Goal: Task Accomplishment & Management: Complete application form

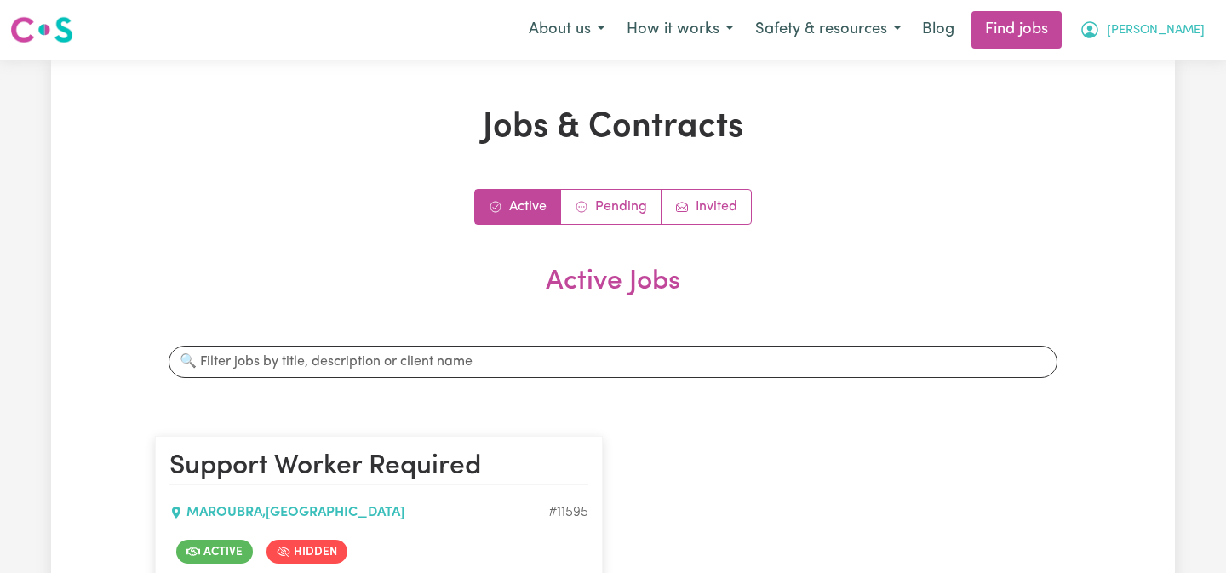
click at [1178, 26] on span "[PERSON_NAME]" at bounding box center [1156, 30] width 98 height 19
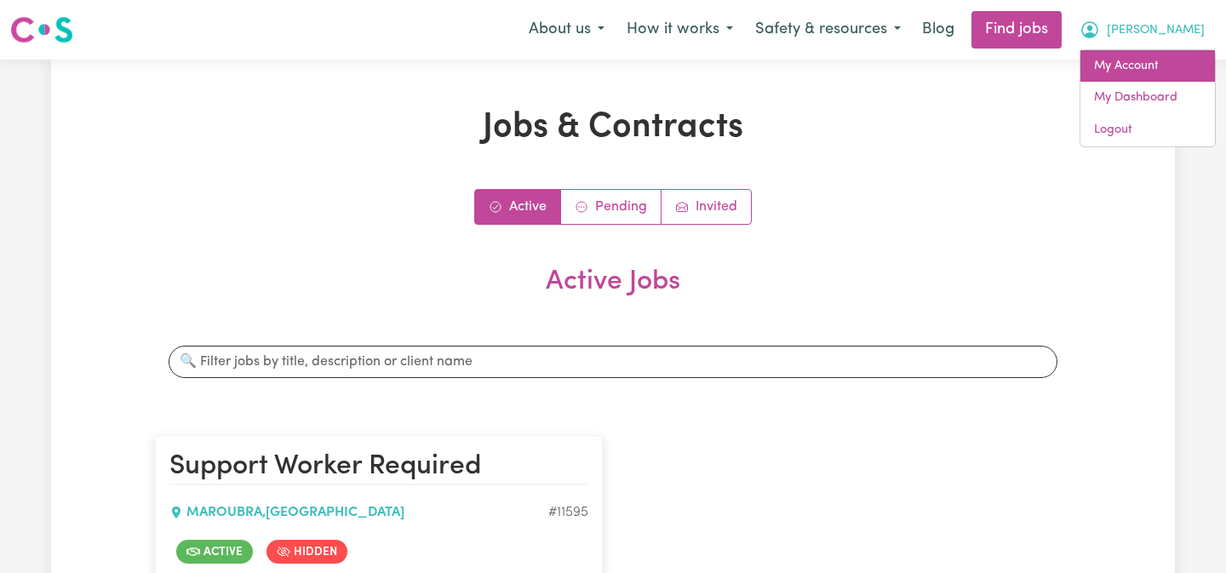
click at [1165, 64] on link "My Account" at bounding box center [1147, 66] width 134 height 32
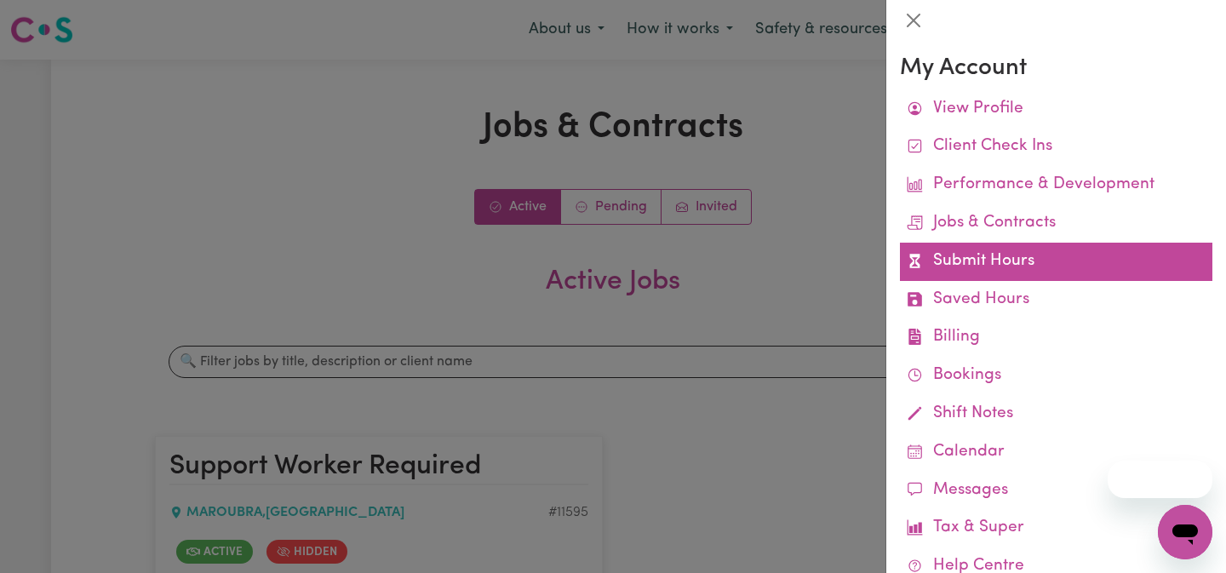
click at [1013, 260] on link "Submit Hours" at bounding box center [1056, 262] width 312 height 38
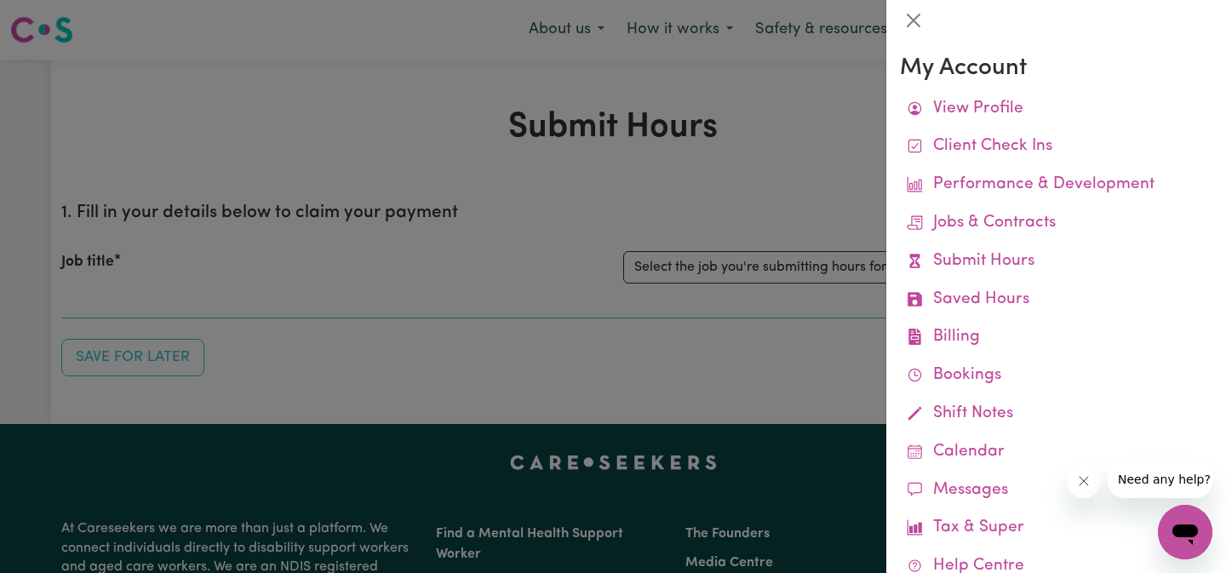
click at [771, 262] on div at bounding box center [613, 286] width 1226 height 573
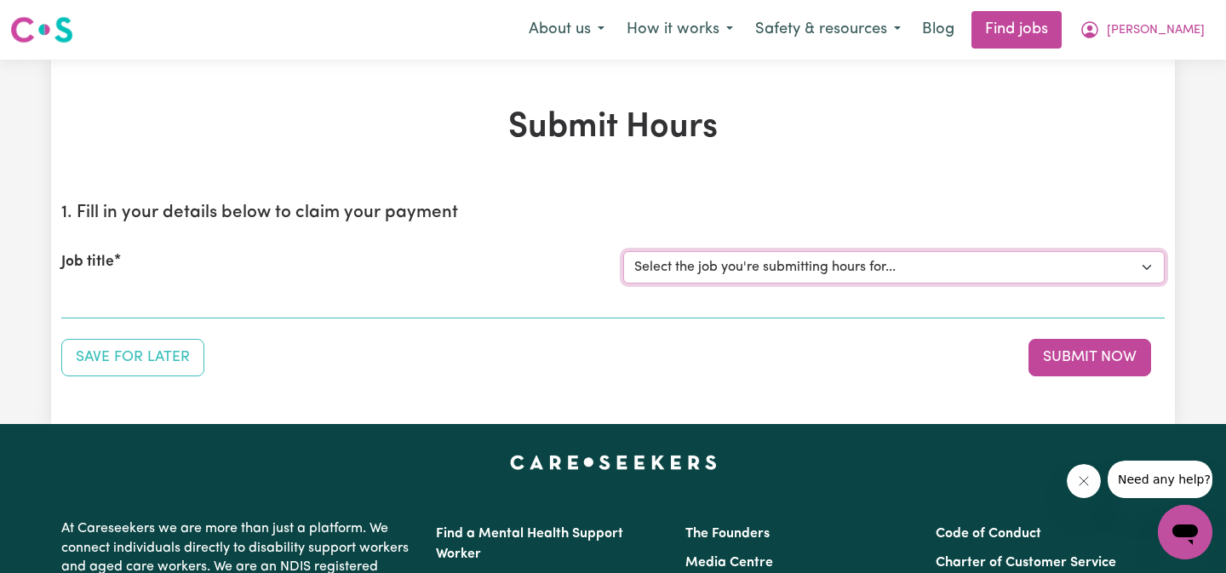
click at [816, 265] on select "Select the job you're submitting hours for... [Mandy Daddia ] Support Worker Re…" at bounding box center [893, 267] width 541 height 32
select select "11595"
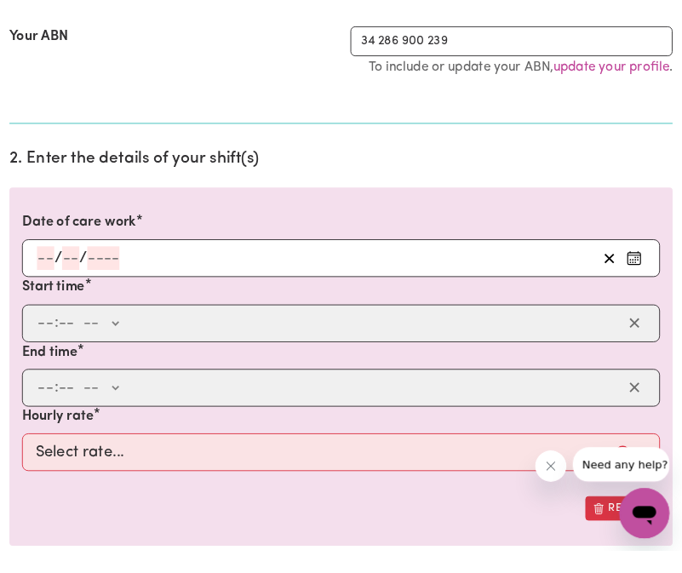
scroll to position [381, 0]
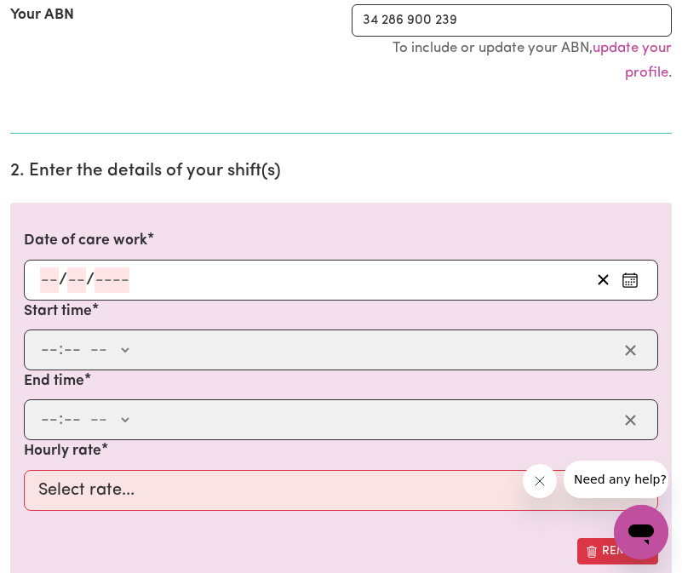
click at [46, 287] on input "number" at bounding box center [49, 280] width 19 height 26
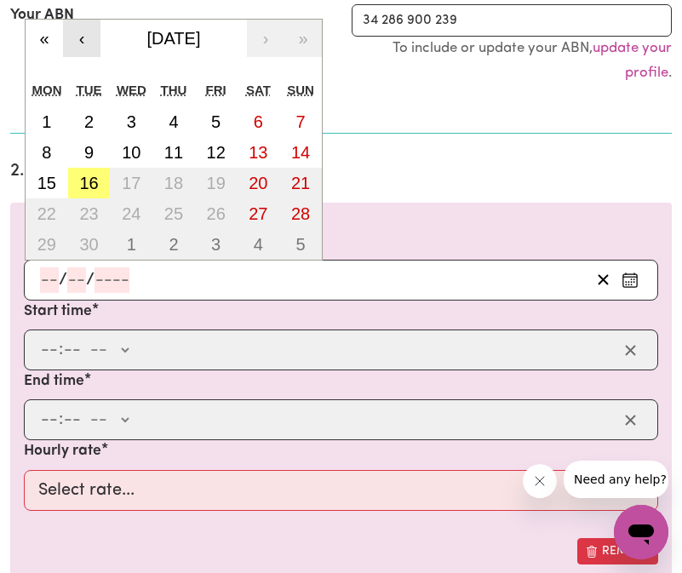
click at [84, 43] on button "‹" at bounding box center [81, 38] width 37 height 37
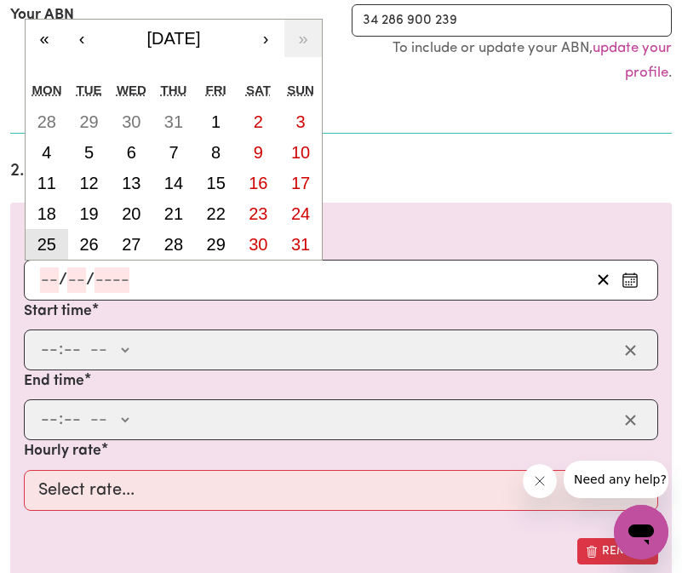
click at [54, 243] on abbr "25" at bounding box center [46, 244] width 19 height 19
type input "[DATE]"
type input "25"
type input "8"
type input "2025"
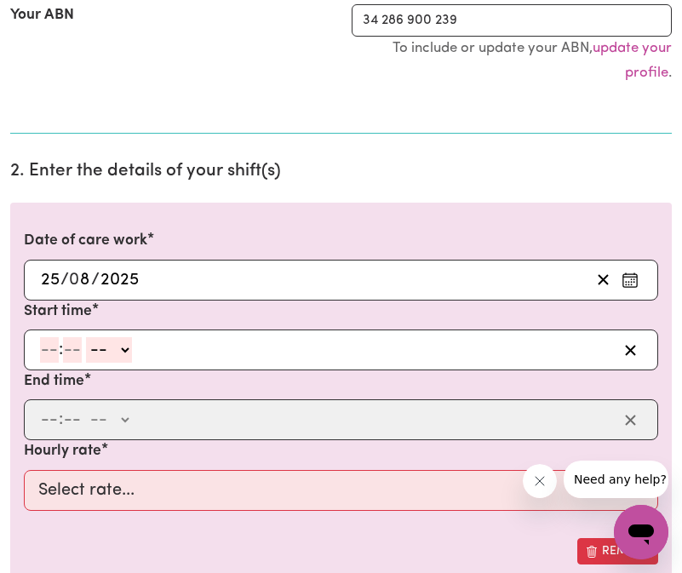
click at [45, 352] on input "number" at bounding box center [49, 350] width 19 height 26
type input "3"
type input "00"
click at [94, 347] on select "-- AM PM" at bounding box center [106, 350] width 46 height 26
select select "pm"
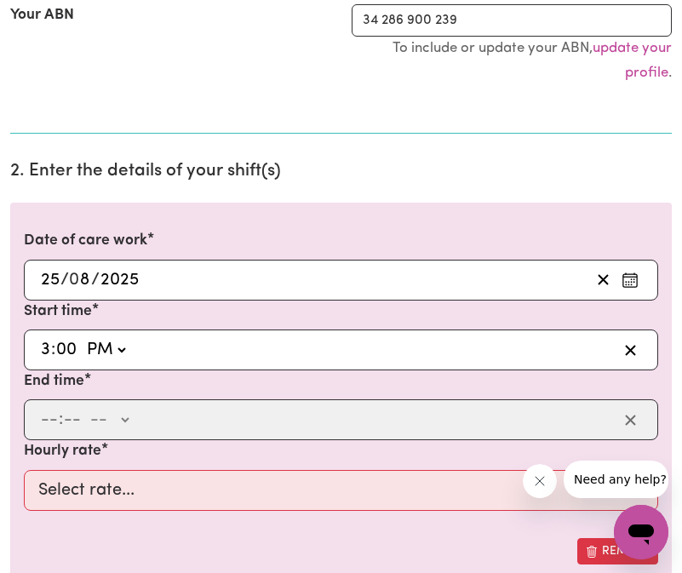
type input "15:00"
type input "0"
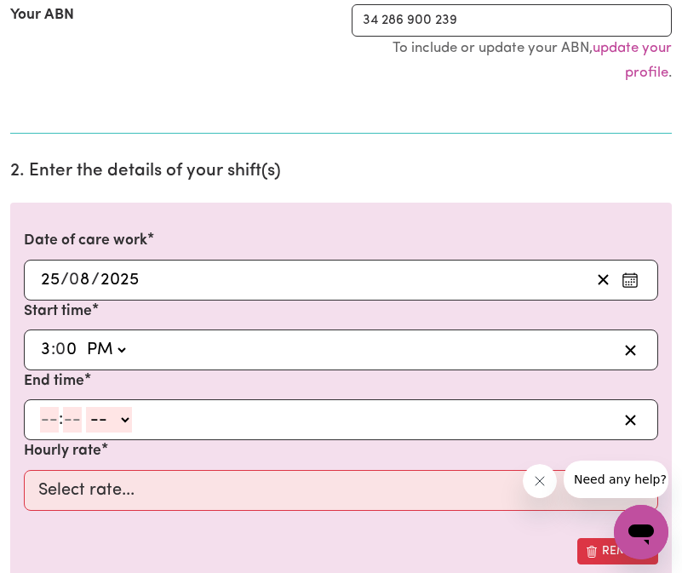
click at [43, 421] on input "number" at bounding box center [49, 420] width 19 height 26
type input "9"
type input "30"
click at [106, 426] on select "-- AM PM" at bounding box center [105, 420] width 46 height 26
select select "pm"
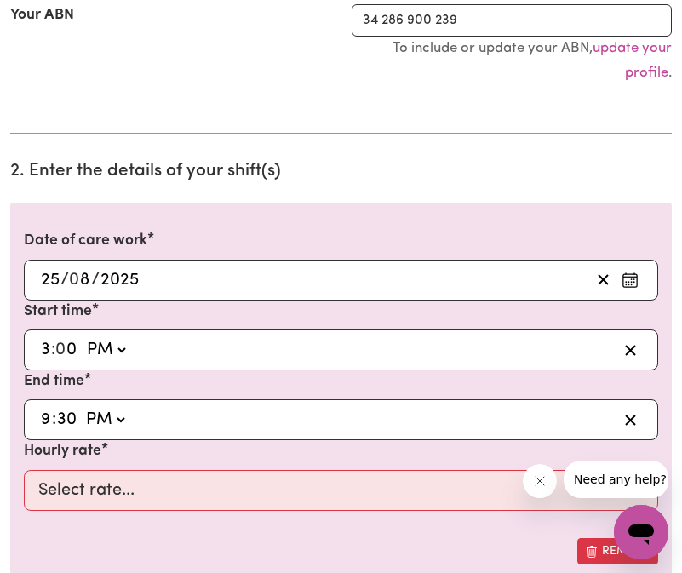
type input "21:30"
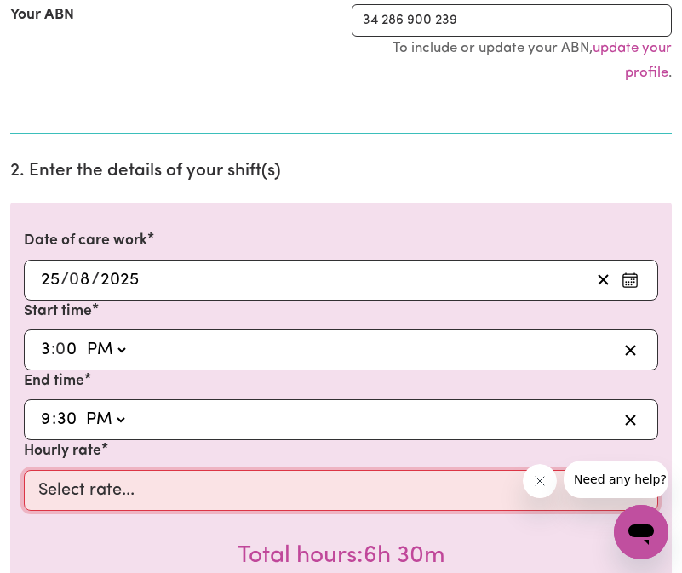
click at [62, 495] on select "Select rate... $40.00 (Weekday)" at bounding box center [341, 490] width 634 height 41
select select "40-Weekday"
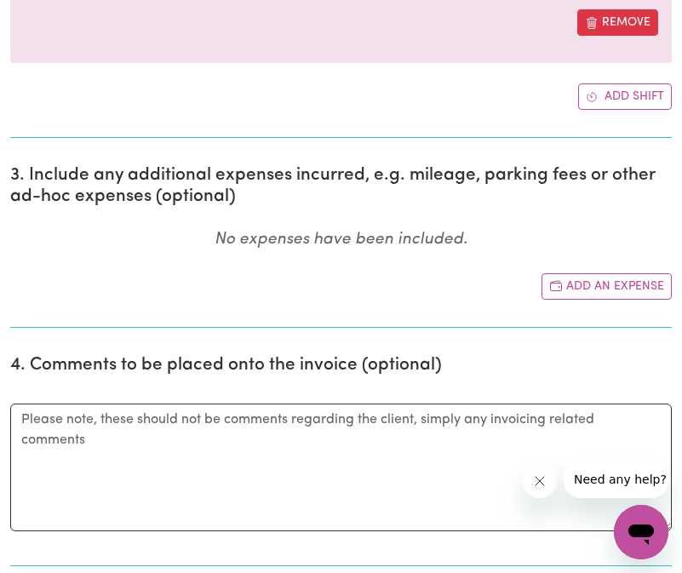
scroll to position [953, 0]
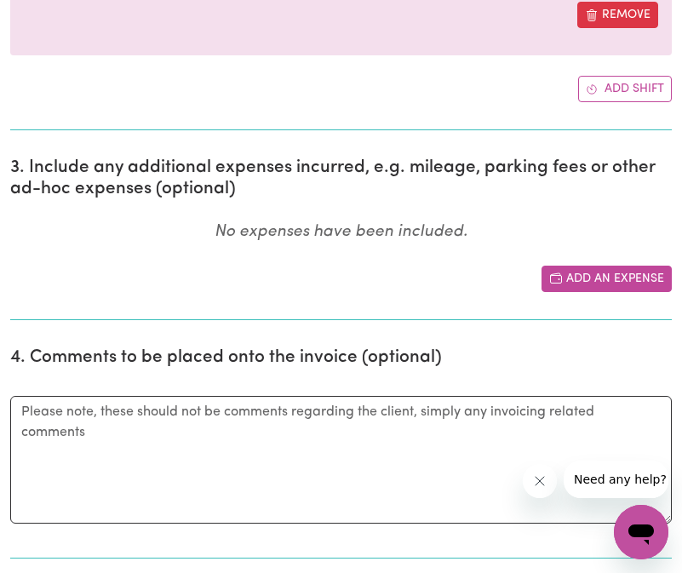
click at [614, 266] on button "Add an expense" at bounding box center [606, 279] width 130 height 26
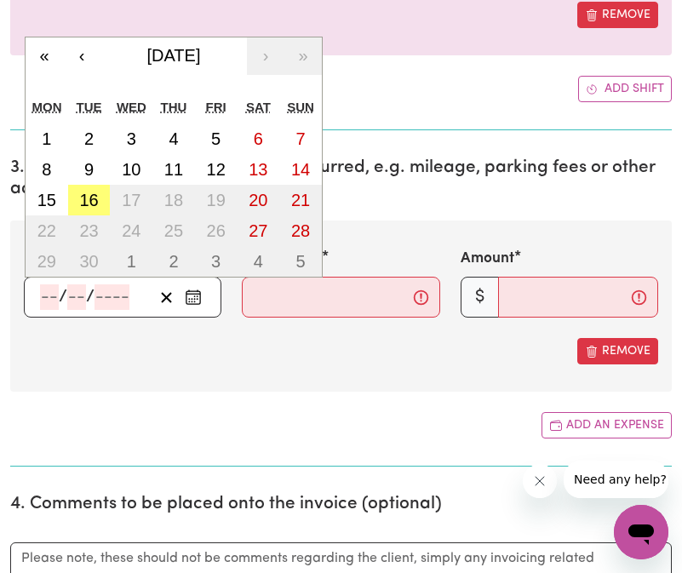
click at [51, 298] on input "number" at bounding box center [49, 297] width 19 height 26
click at [89, 60] on button "‹" at bounding box center [81, 55] width 37 height 37
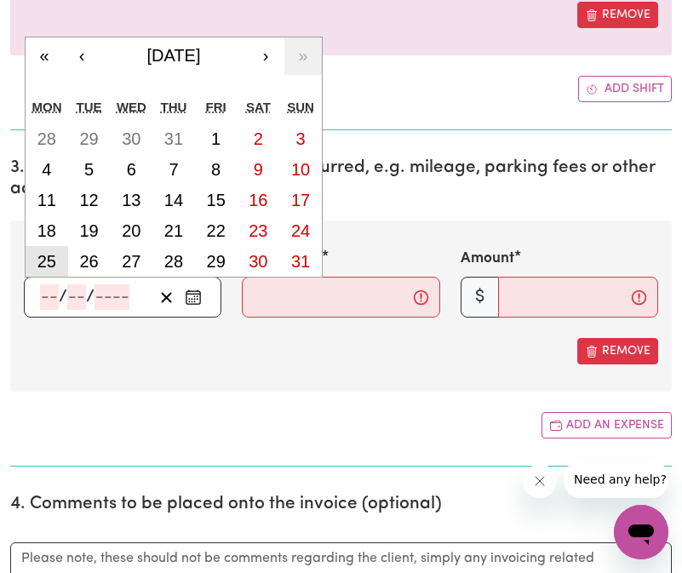
click at [53, 266] on abbr "25" at bounding box center [46, 261] width 19 height 19
type input "[DATE]"
type input "25"
type input "8"
type input "2025"
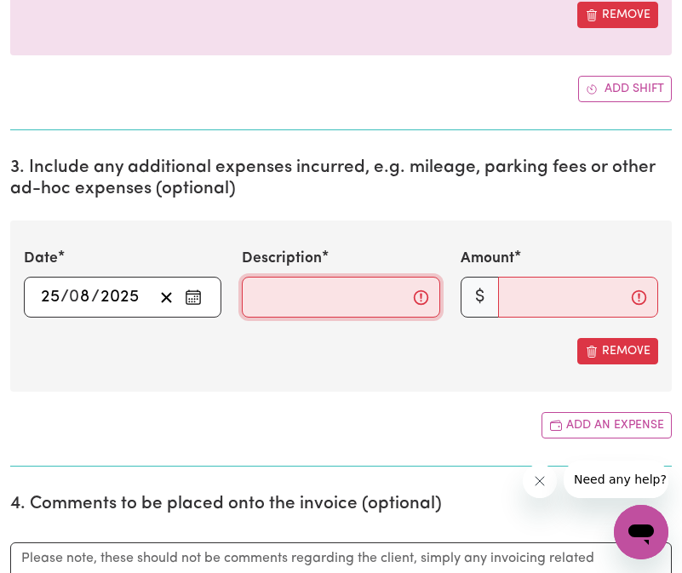
click at [317, 294] on input "Description" at bounding box center [340, 297] width 197 height 41
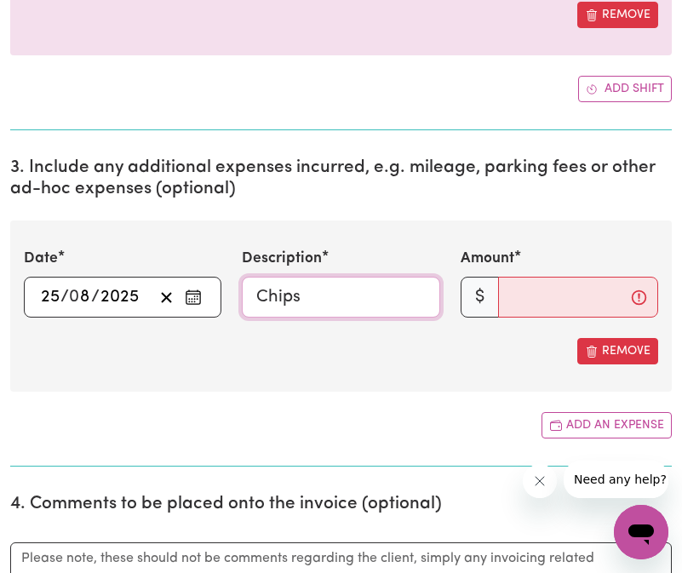
type input "Chips"
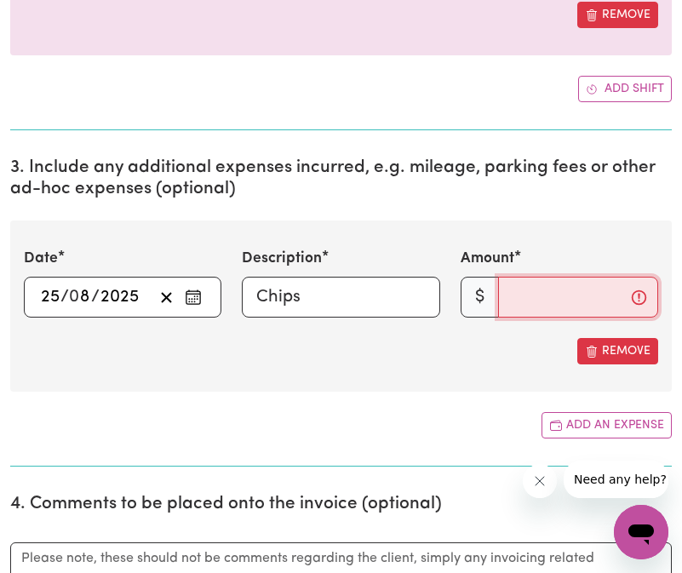
click at [569, 311] on input "Amount" at bounding box center [578, 297] width 160 height 41
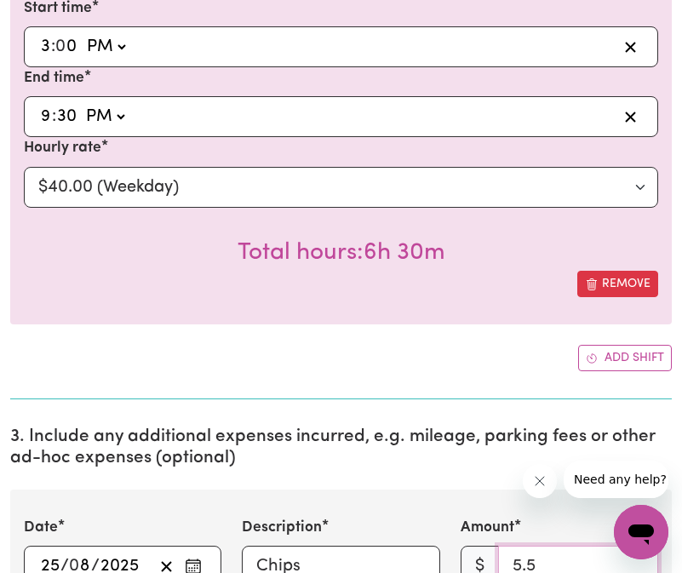
scroll to position [736, 0]
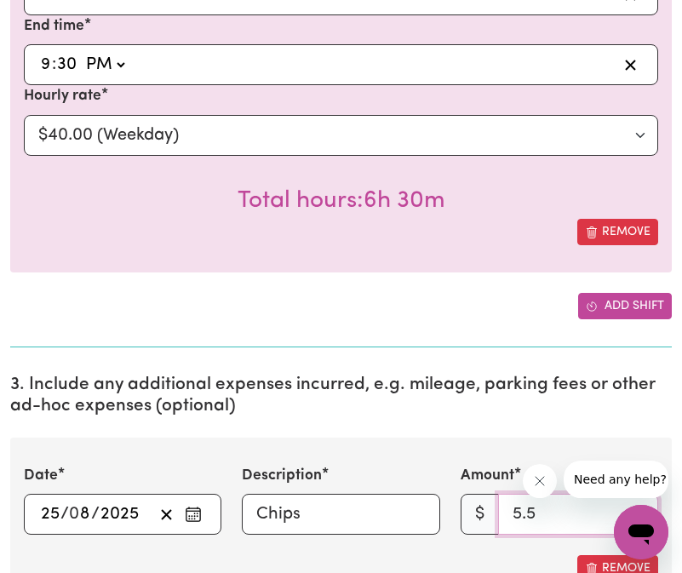
type input "5.5"
click at [624, 301] on button "Add shift" at bounding box center [625, 306] width 94 height 26
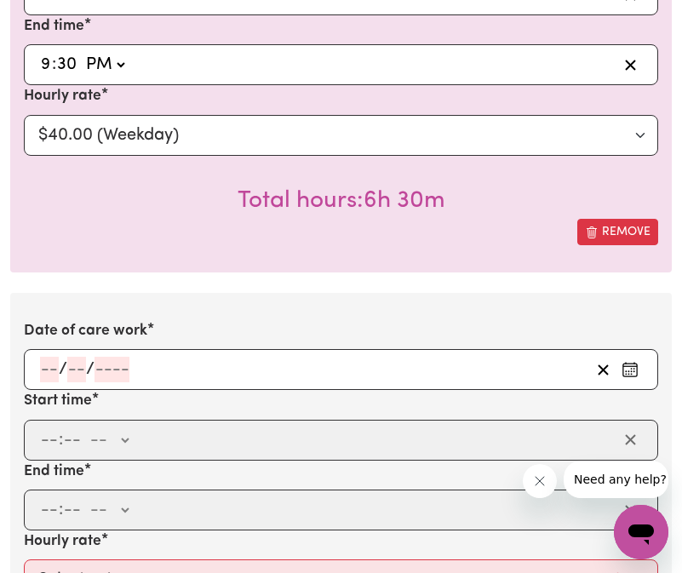
click at [42, 369] on input "number" at bounding box center [49, 370] width 19 height 26
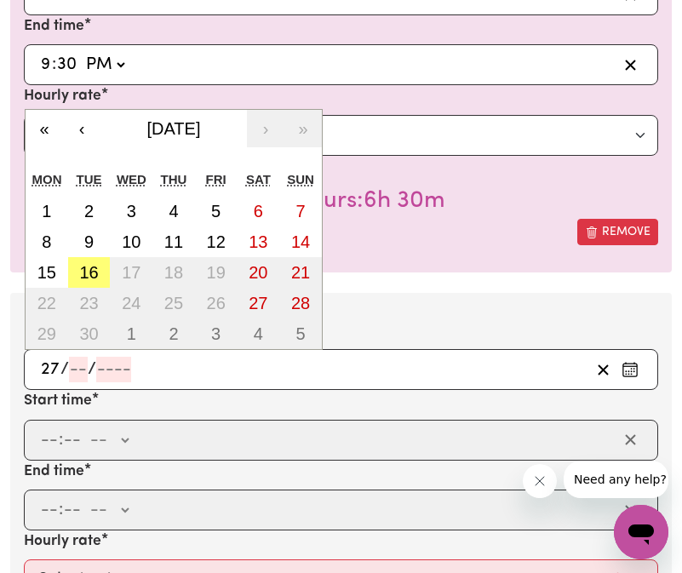
type input "27"
type input "8"
type input "0002-08-27"
type input "2"
type input "0020-08-27"
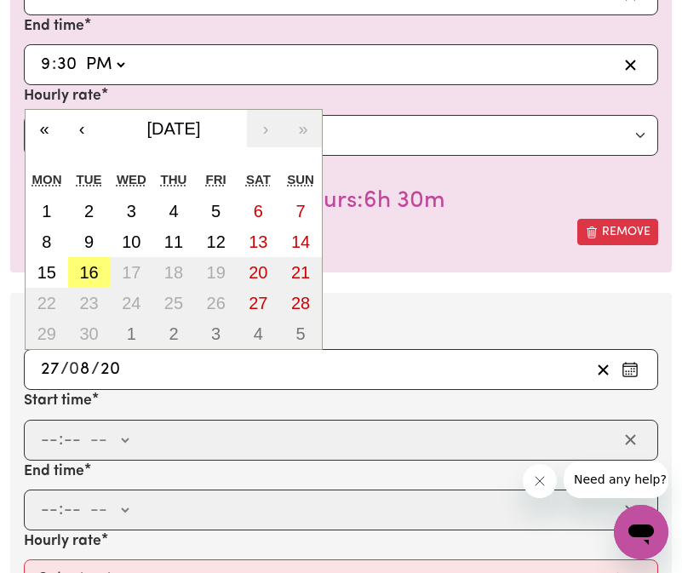
type input "202"
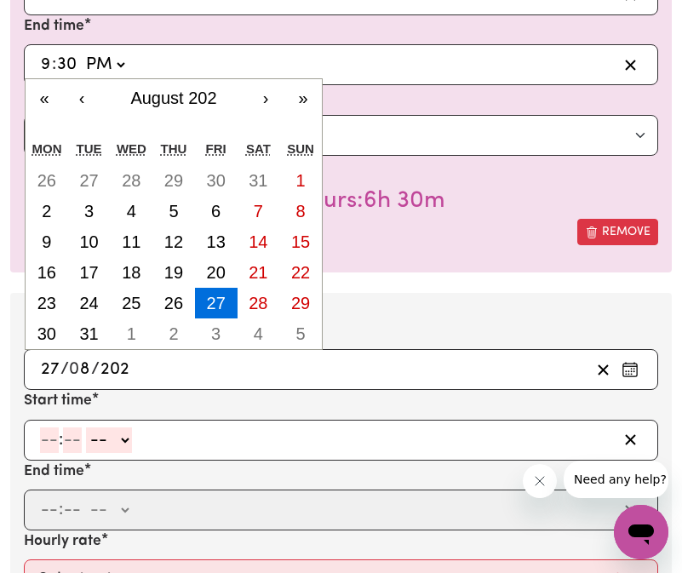
type input "[DATE]"
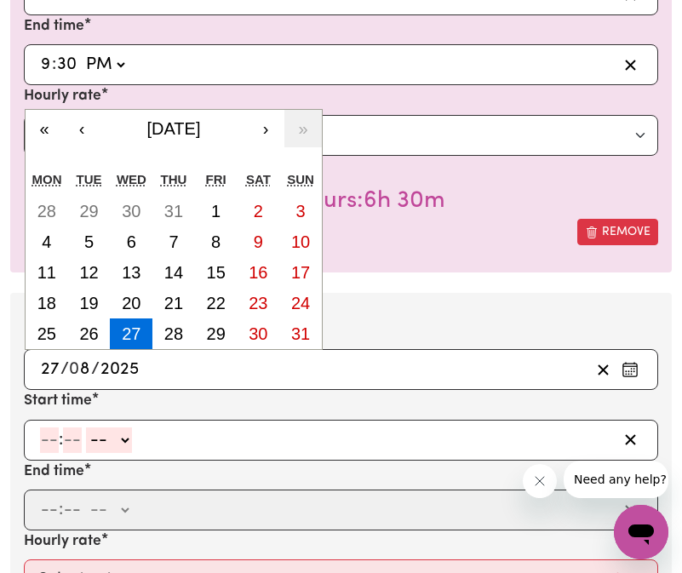
type input "2025"
click at [43, 431] on input "number" at bounding box center [49, 440] width 19 height 26
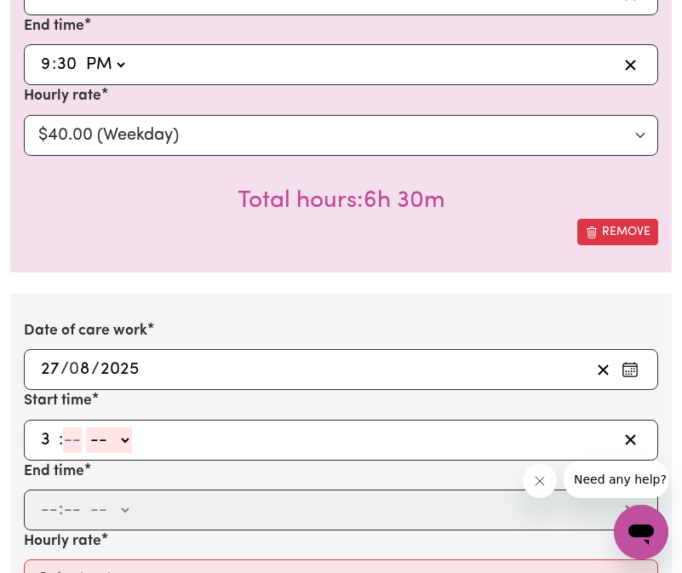
type input "3"
type input "00"
click at [93, 439] on select "-- AM PM" at bounding box center [106, 440] width 46 height 26
select select "pm"
type input "15:00"
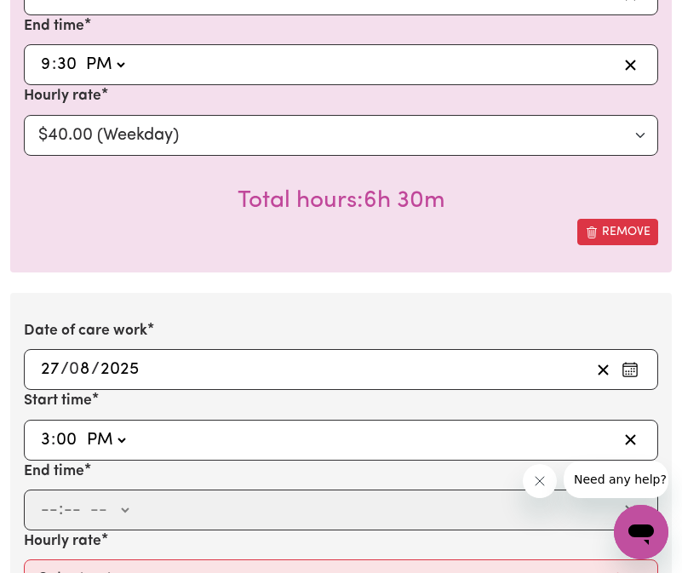
type input "0"
click at [48, 500] on input "number" at bounding box center [49, 510] width 19 height 26
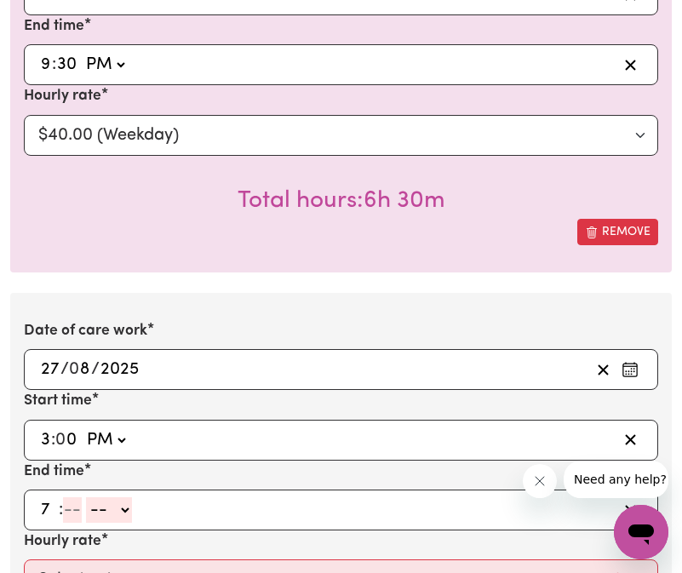
type input "7"
type input "15"
click at [91, 511] on select "-- AM PM" at bounding box center [100, 510] width 46 height 26
select select "pm"
type input "19:15"
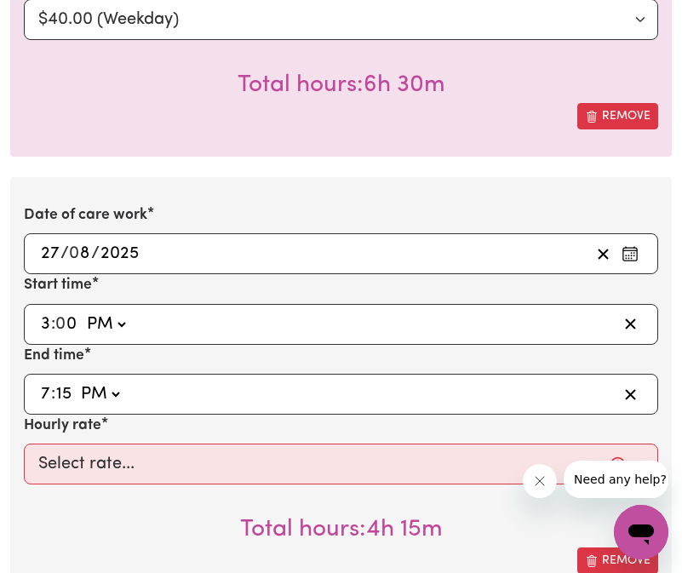
scroll to position [948, 0]
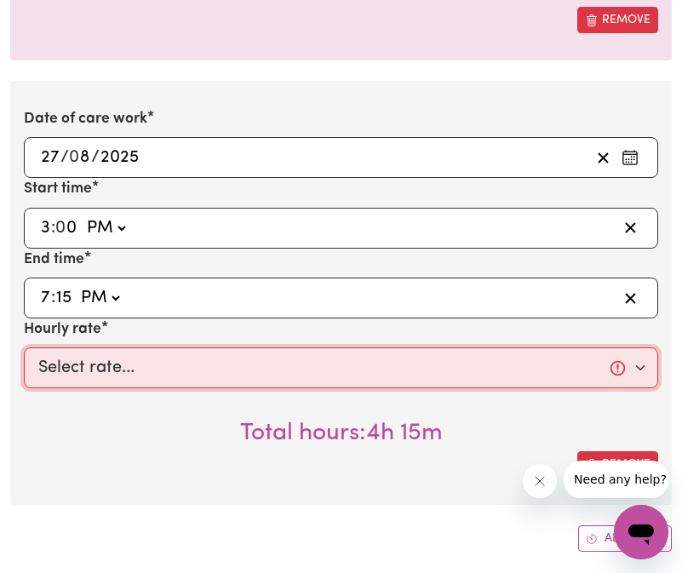
click at [82, 387] on select "Select rate... $40.00 (Weekday)" at bounding box center [341, 367] width 634 height 41
select select "40-Weekday"
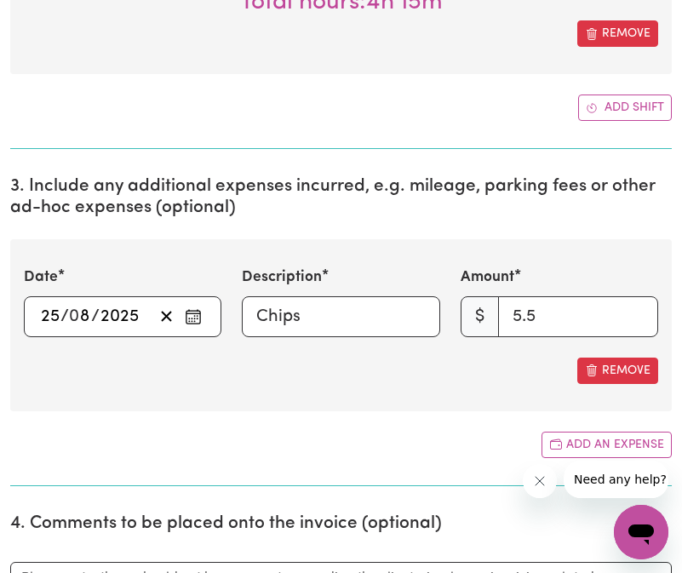
scroll to position [1378, 0]
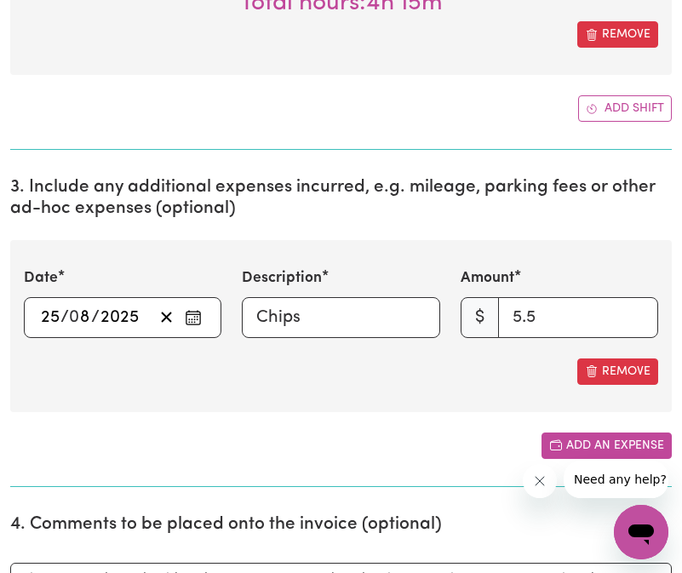
click at [585, 447] on button "Add an expense" at bounding box center [606, 445] width 130 height 26
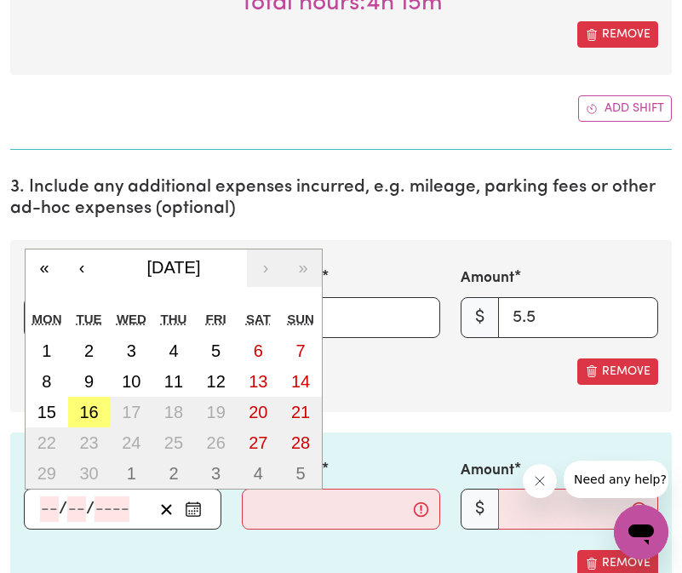
click at [54, 504] on input "number" at bounding box center [49, 509] width 19 height 26
type input "27"
click at [78, 272] on button "‹" at bounding box center [81, 267] width 37 height 37
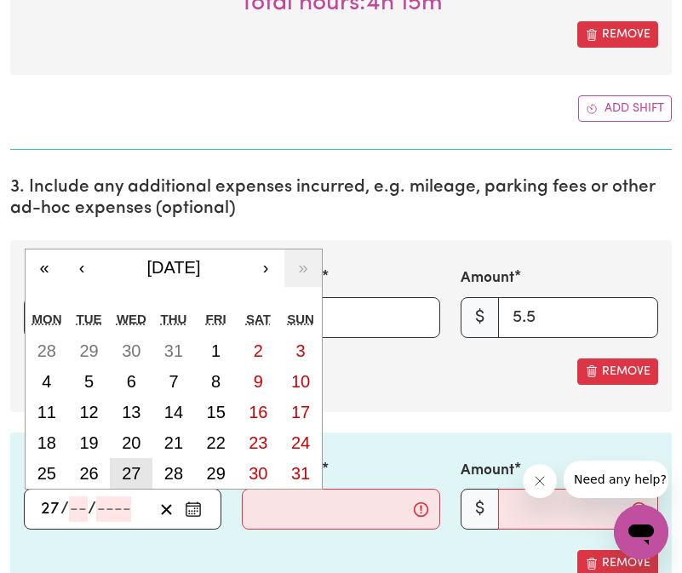
click at [129, 477] on abbr "27" at bounding box center [131, 473] width 19 height 19
type input "[DATE]"
type input "8"
type input "2025"
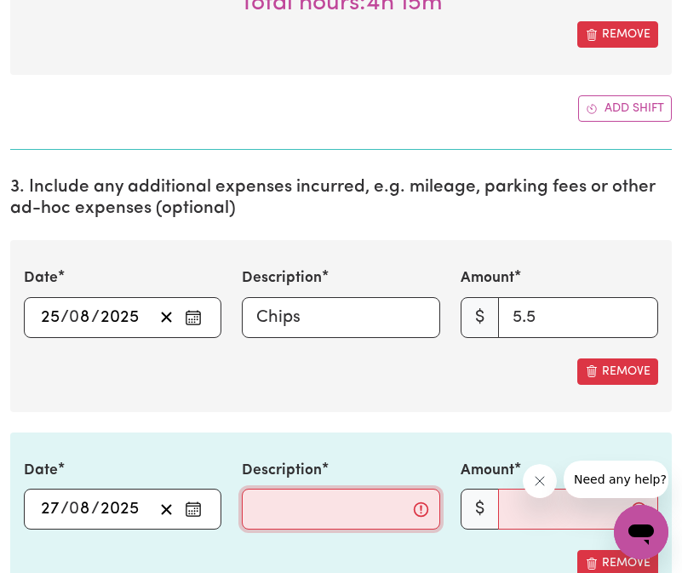
click at [316, 491] on input "Description" at bounding box center [340, 509] width 197 height 41
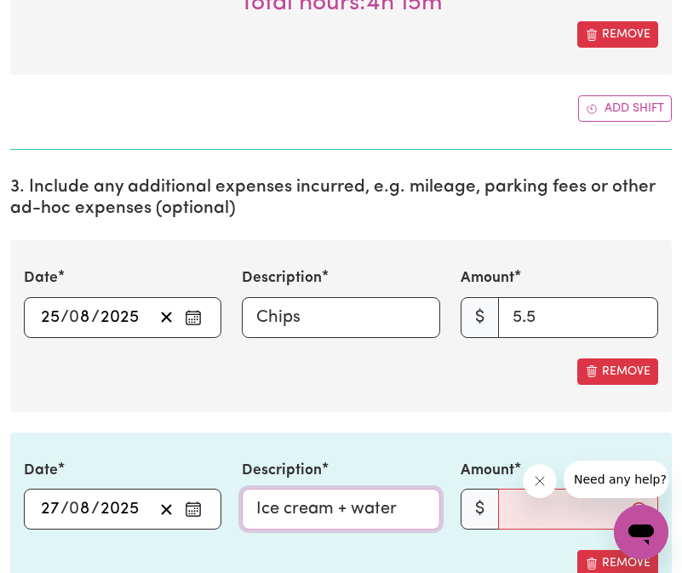
type input "Ice cream + water"
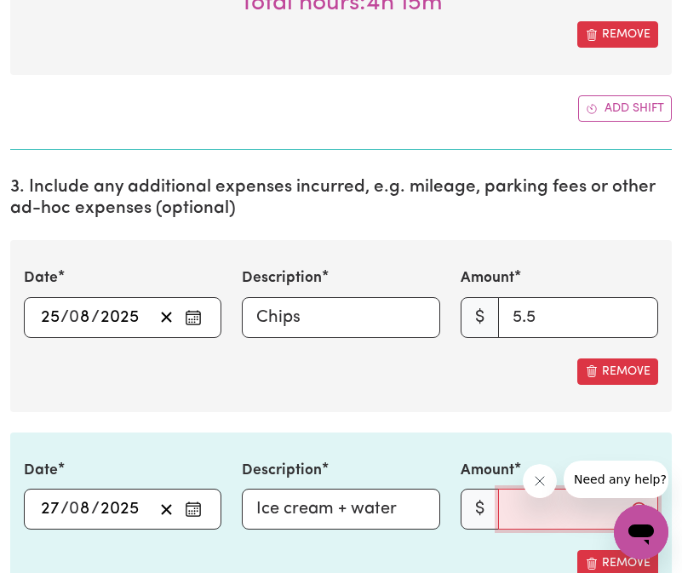
click at [516, 514] on input "Amount" at bounding box center [578, 509] width 160 height 41
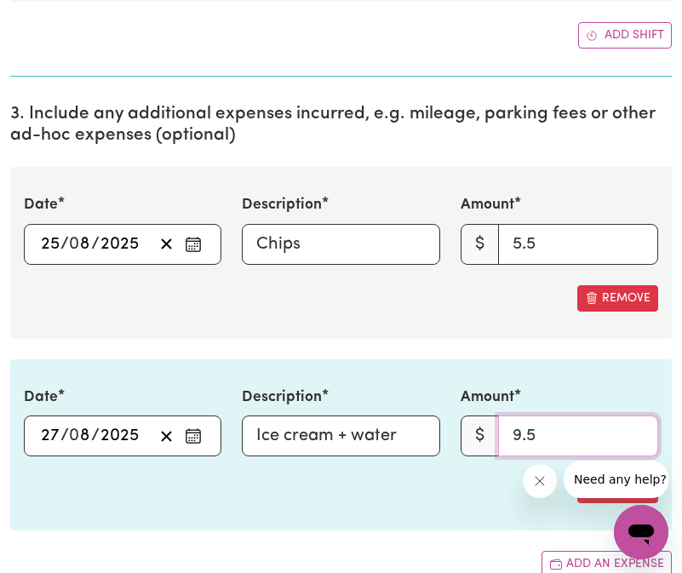
scroll to position [1454, 0]
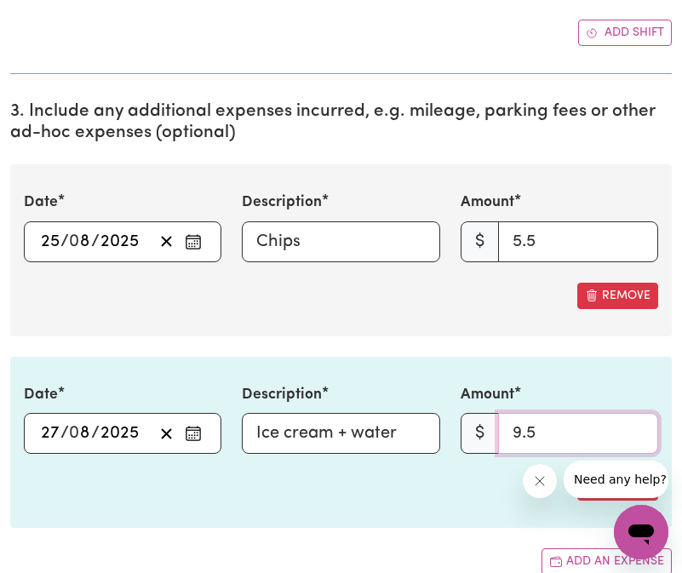
type input "9.5"
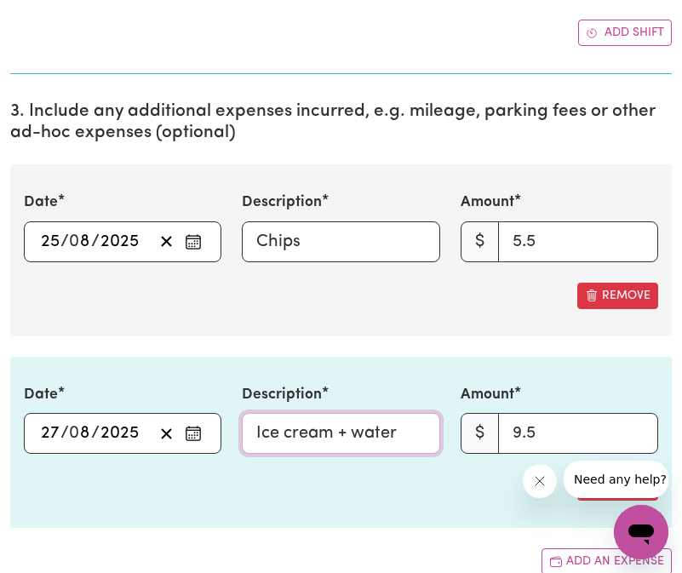
click at [380, 437] on input "Ice cream + water" at bounding box center [340, 433] width 197 height 41
drag, startPoint x: 339, startPoint y: 434, endPoint x: 233, endPoint y: 434, distance: 105.5
click at [233, 434] on div "Description Ice cream + drink" at bounding box center [341, 419] width 218 height 70
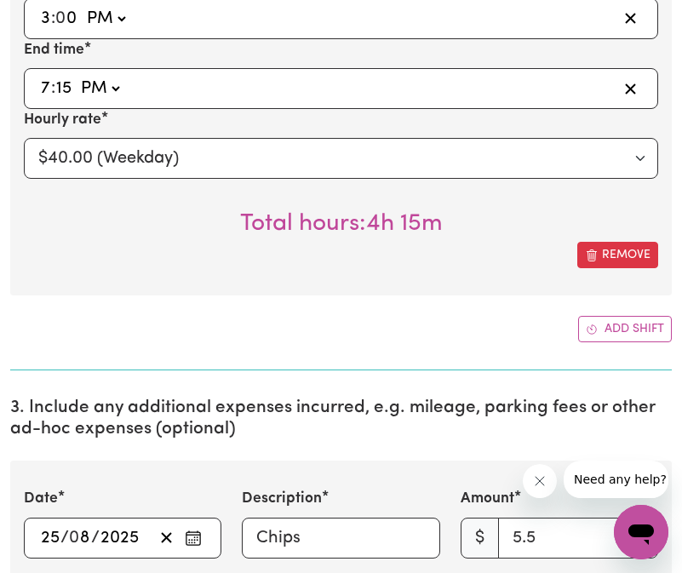
scroll to position [1078, 0]
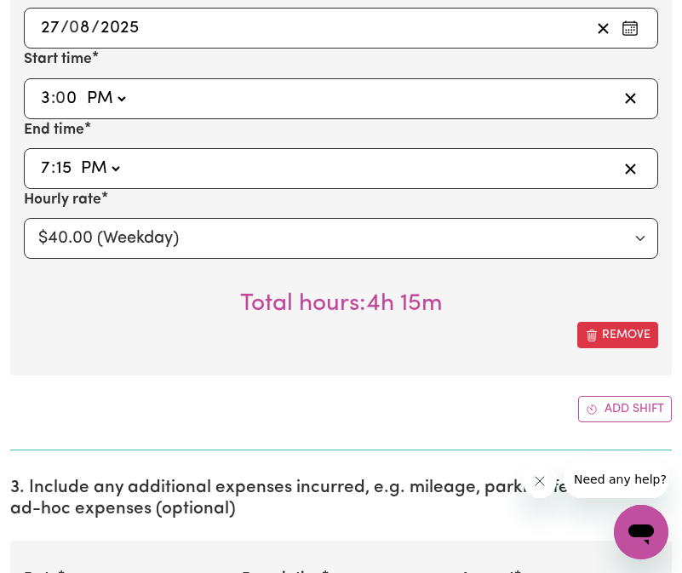
type input "Snack + drink"
click at [615, 416] on button "Add shift" at bounding box center [625, 409] width 94 height 26
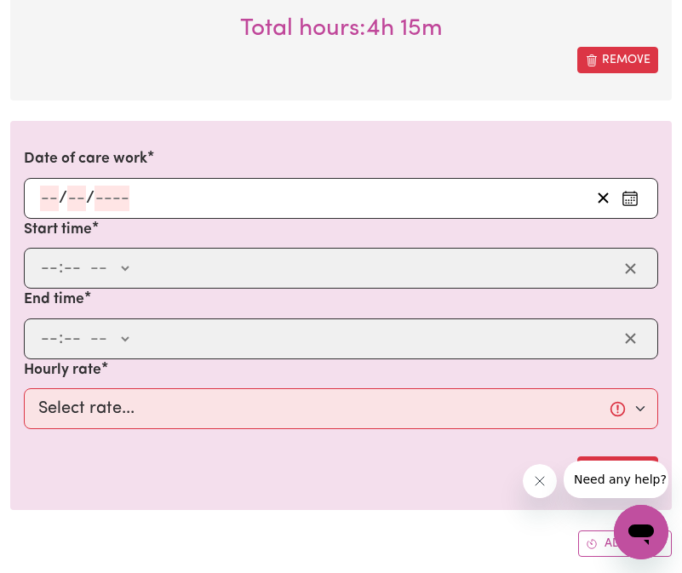
scroll to position [1379, 0]
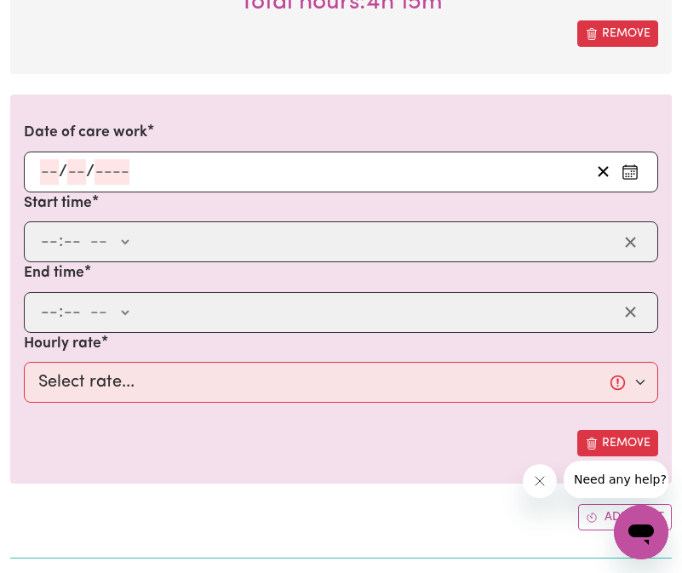
click at [49, 170] on div "/ /" at bounding box center [341, 172] width 634 height 41
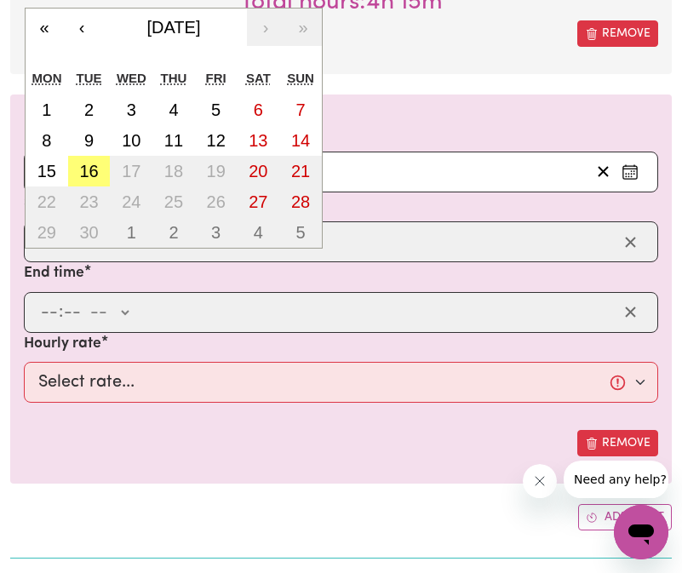
type input "19"
click at [44, 98] on button "1" at bounding box center [47, 109] width 43 height 31
type input "[DATE]"
type input "1"
type input "9"
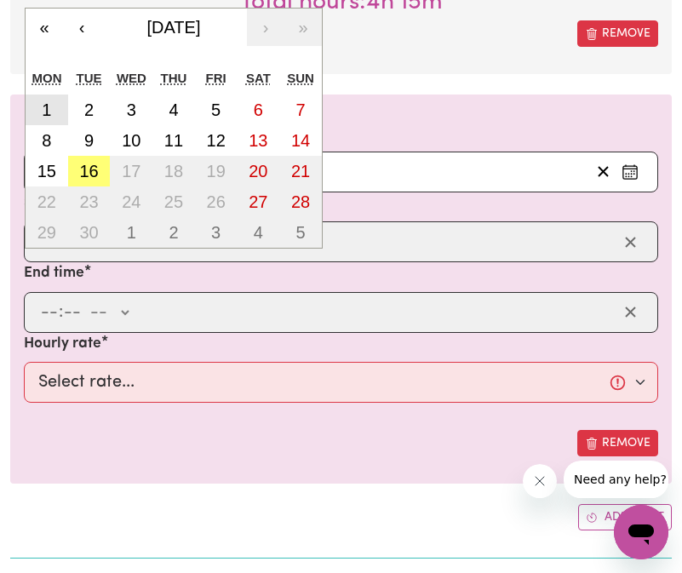
type input "2025"
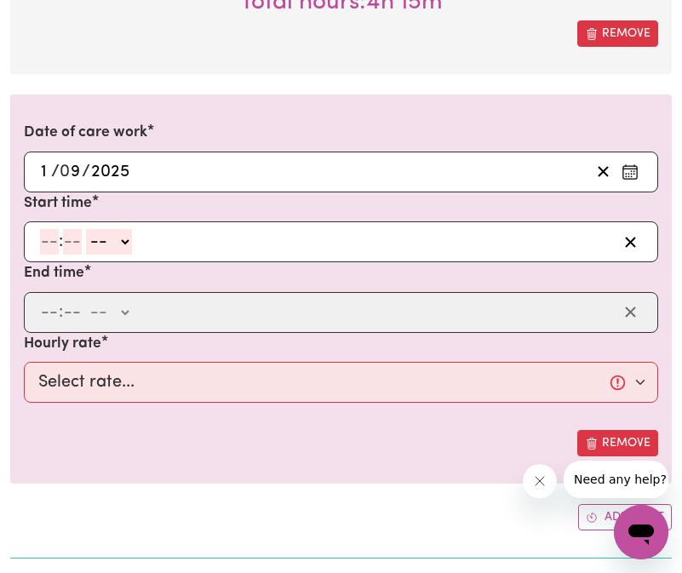
click at [51, 244] on input "number" at bounding box center [49, 242] width 19 height 26
type input "3"
click at [98, 237] on select "-- AM PM" at bounding box center [101, 242] width 46 height 26
click at [66, 237] on input "number" at bounding box center [64, 242] width 19 height 26
type input "00"
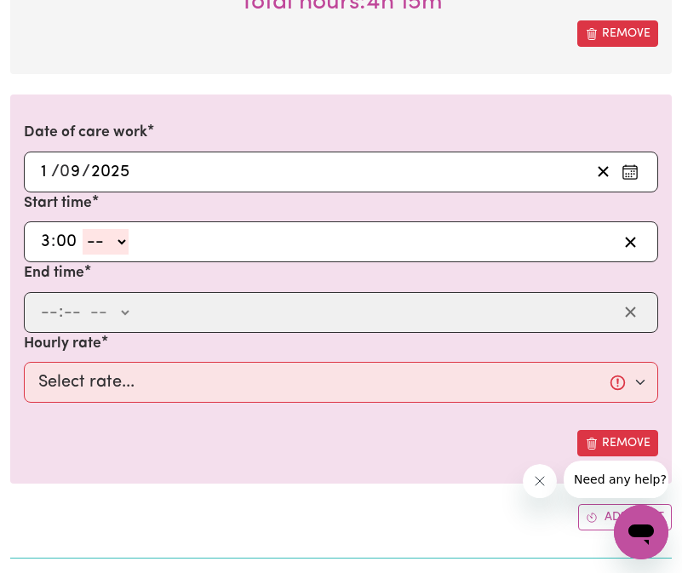
click at [106, 237] on select "-- AM PM" at bounding box center [106, 242] width 46 height 26
select select "pm"
type input "15:00"
type input "0"
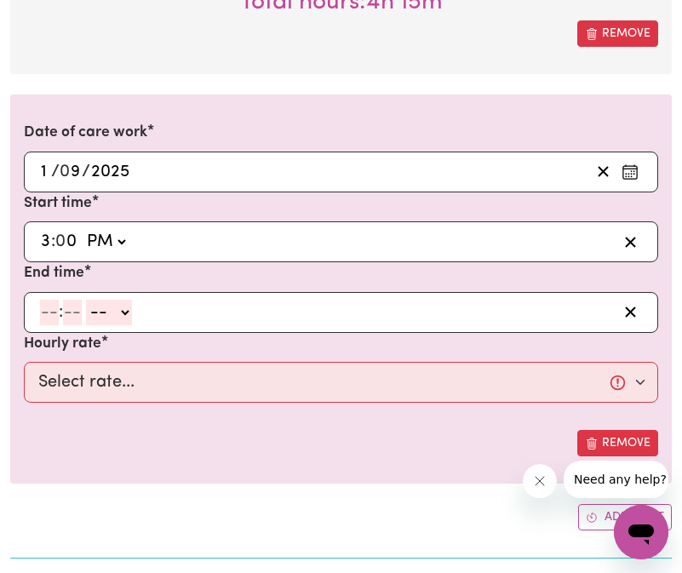
click at [45, 306] on input "number" at bounding box center [49, 313] width 19 height 26
type input "7"
type input "00"
click at [99, 309] on select "-- AM PM" at bounding box center [106, 313] width 46 height 26
select select "pm"
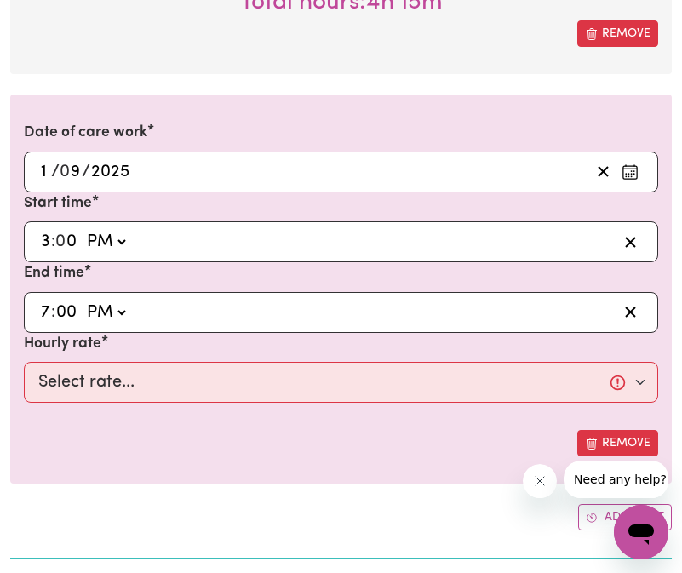
type input "19:00"
type input "0"
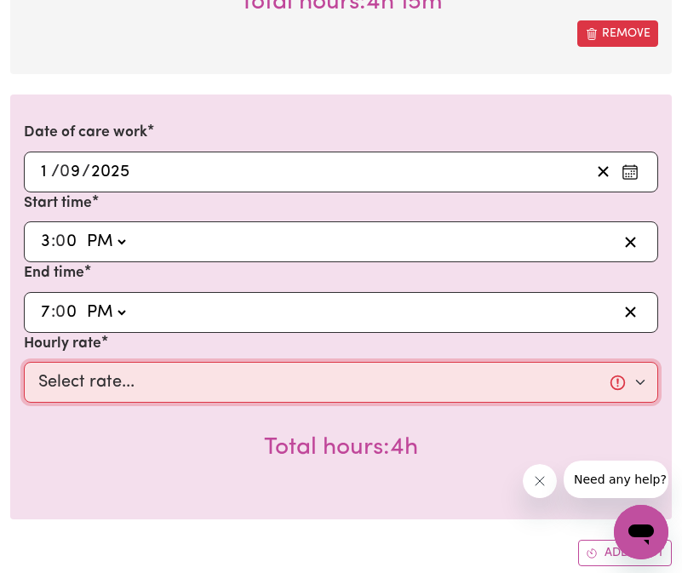
click at [91, 374] on select "Select rate... $40.00 (Weekday)" at bounding box center [341, 382] width 634 height 41
select select "40-Weekday"
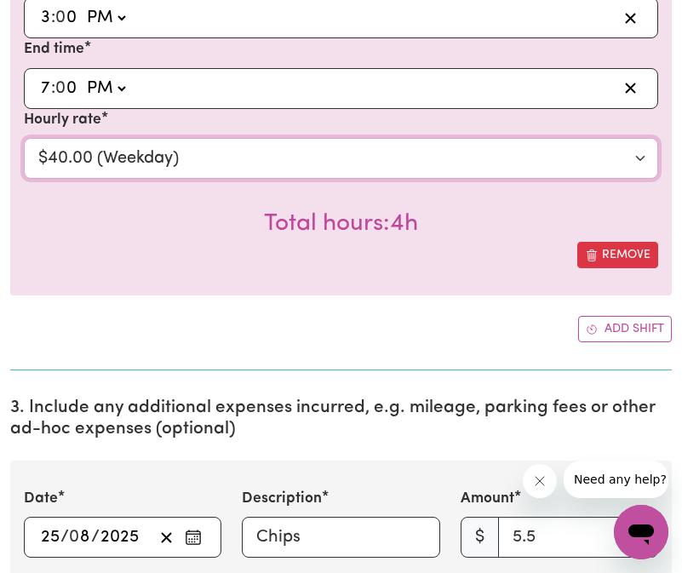
scroll to position [1639, 0]
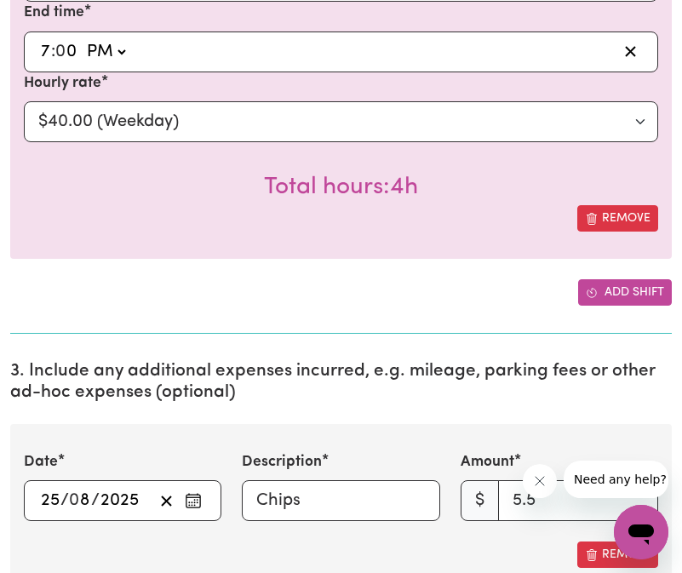
click at [640, 281] on button "Add shift" at bounding box center [625, 292] width 94 height 26
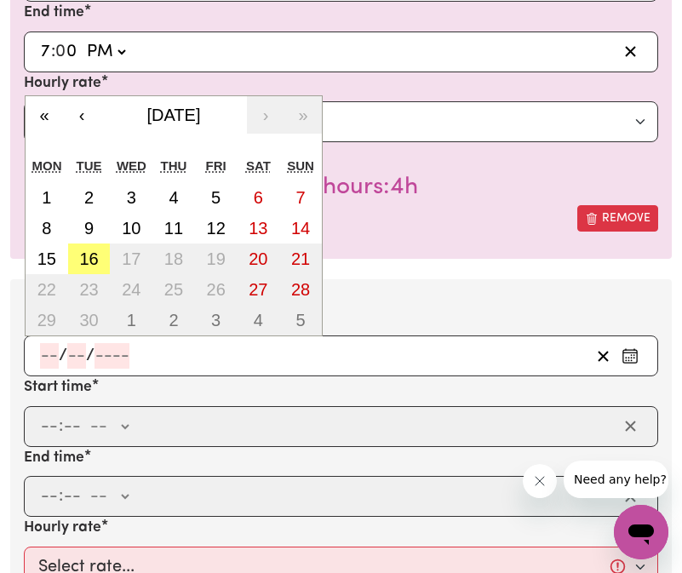
click at [46, 350] on input "number" at bounding box center [49, 356] width 19 height 26
type input "3"
click at [129, 201] on abbr "3" at bounding box center [131, 197] width 9 height 19
type input "[DATE]"
type input "3"
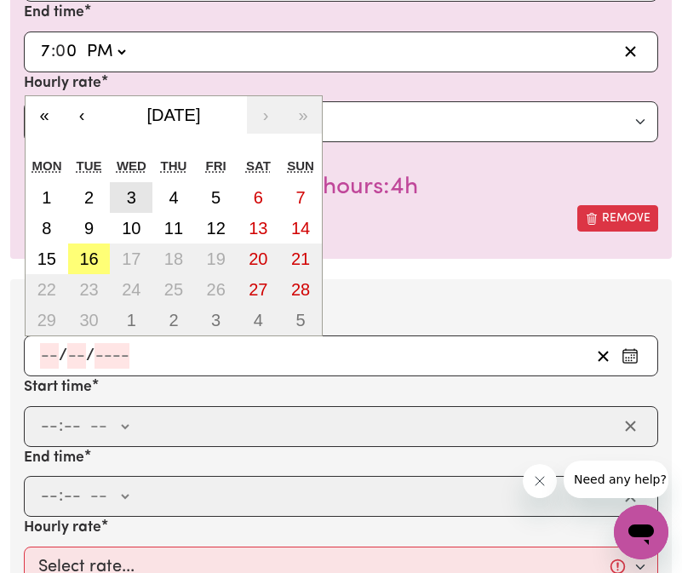
type input "9"
type input "2025"
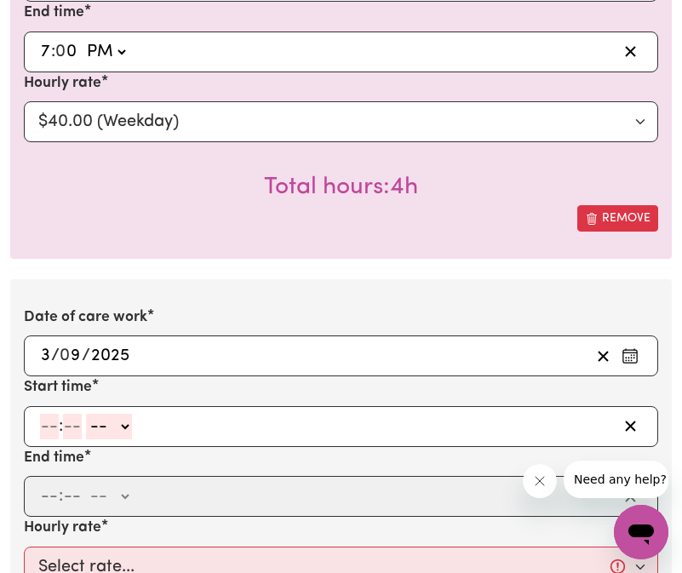
click at [49, 427] on input "number" at bounding box center [49, 427] width 19 height 26
type input "3"
type input "00"
click at [120, 422] on select "-- AM PM" at bounding box center [106, 427] width 46 height 26
select select "pm"
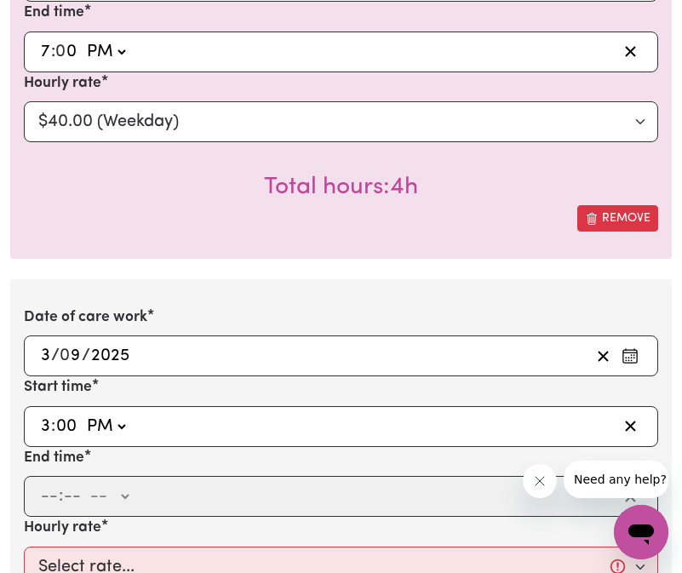
type input "15:00"
type input "0"
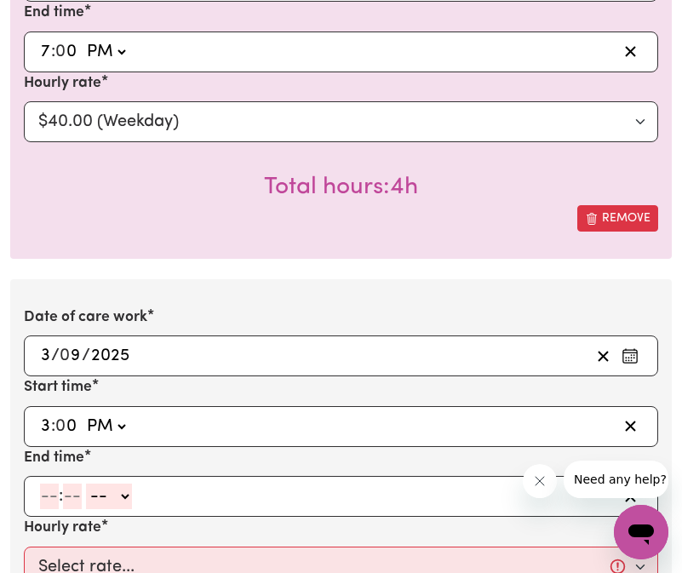
click at [43, 495] on input "number" at bounding box center [49, 496] width 19 height 26
type input "7"
type input "20"
click at [90, 509] on select "-- AM PM" at bounding box center [104, 496] width 46 height 26
select select "pm"
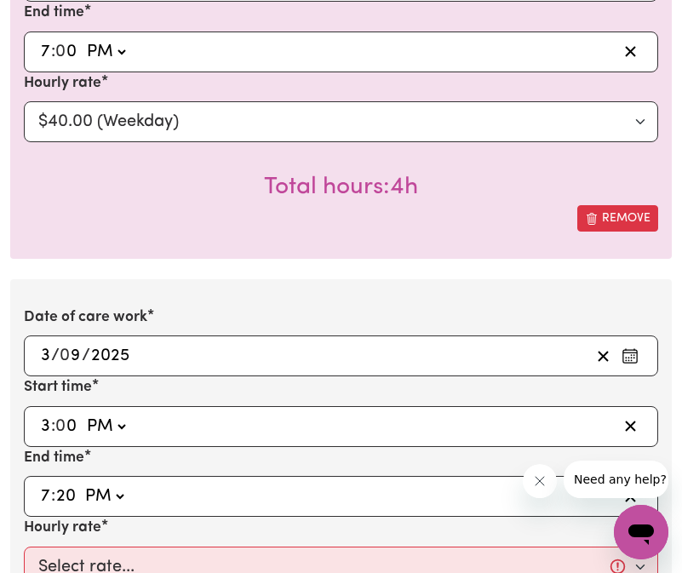
type input "19:20"
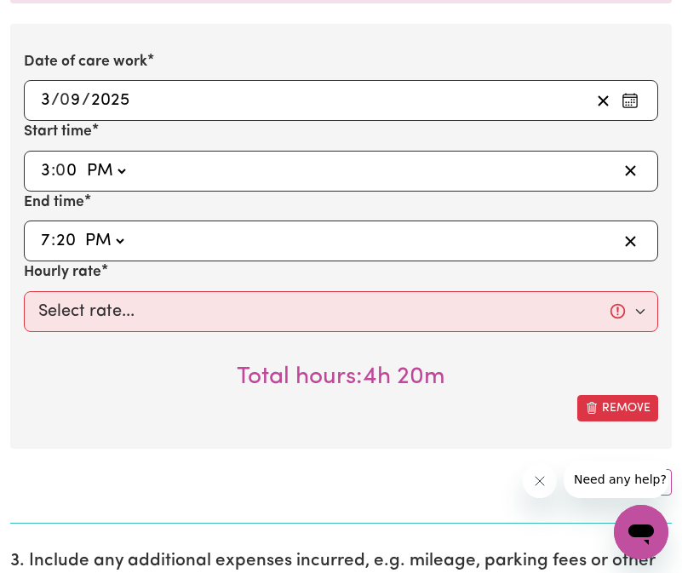
scroll to position [1911, 0]
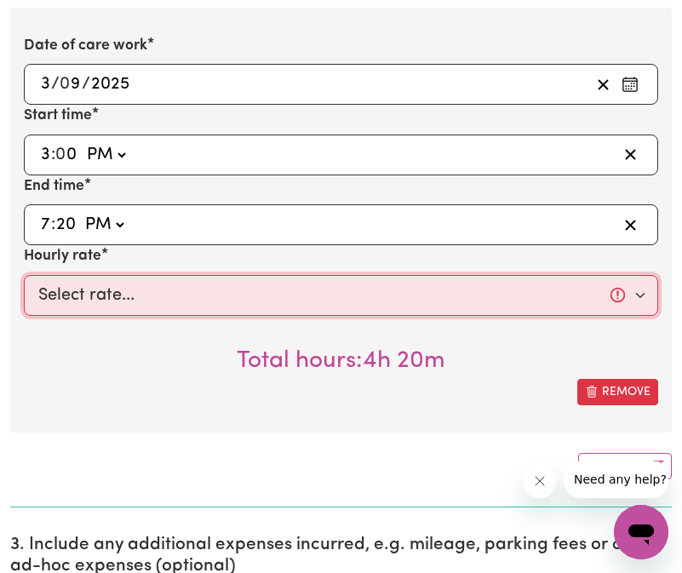
click at [134, 289] on select "Select rate... $40.00 (Weekday)" at bounding box center [341, 295] width 634 height 41
select select "40-Weekday"
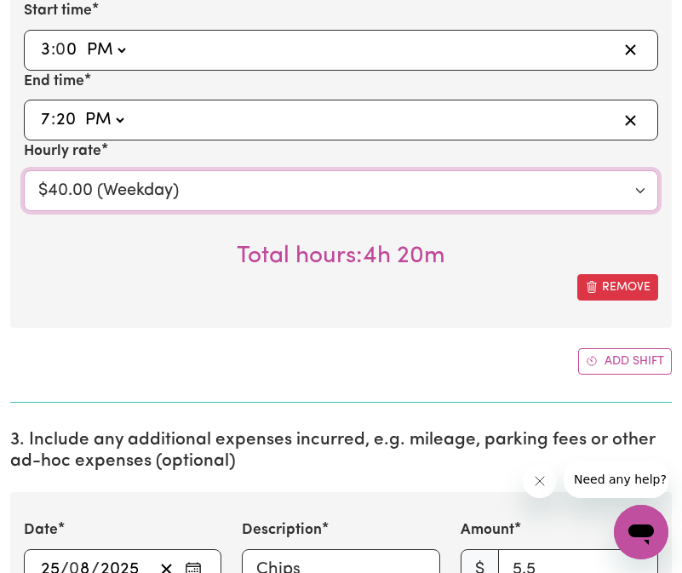
scroll to position [2015, 0]
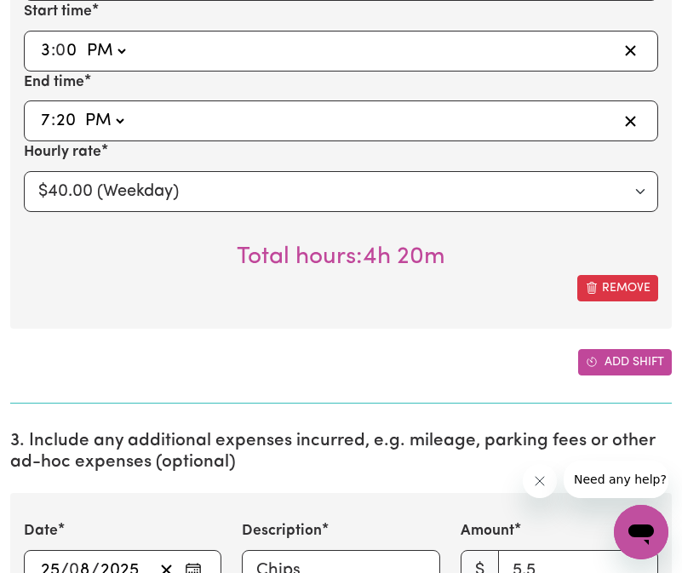
click at [617, 368] on button "Add shift" at bounding box center [625, 362] width 94 height 26
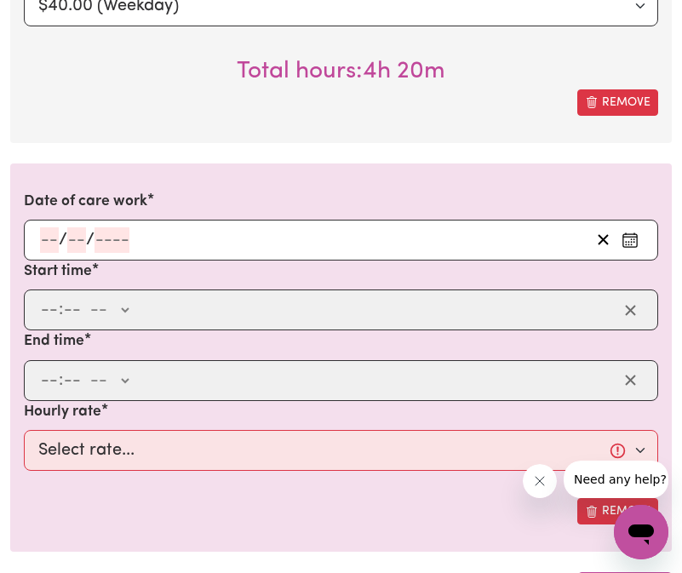
scroll to position [2225, 0]
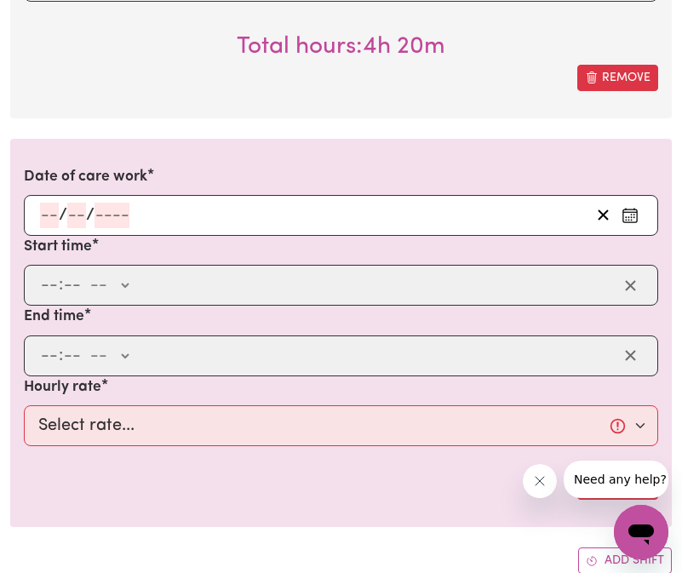
click at [49, 206] on div "/ /" at bounding box center [341, 215] width 634 height 41
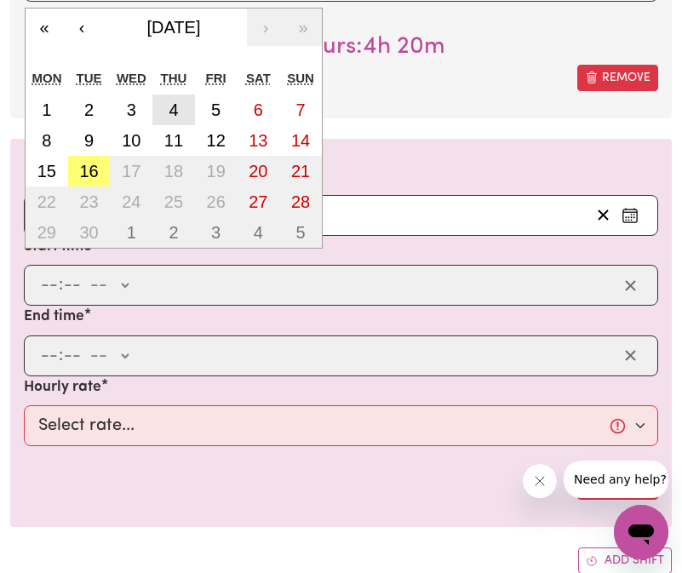
click at [183, 108] on button "4" at bounding box center [173, 109] width 43 height 31
type input "[DATE]"
type input "4"
type input "9"
type input "2025"
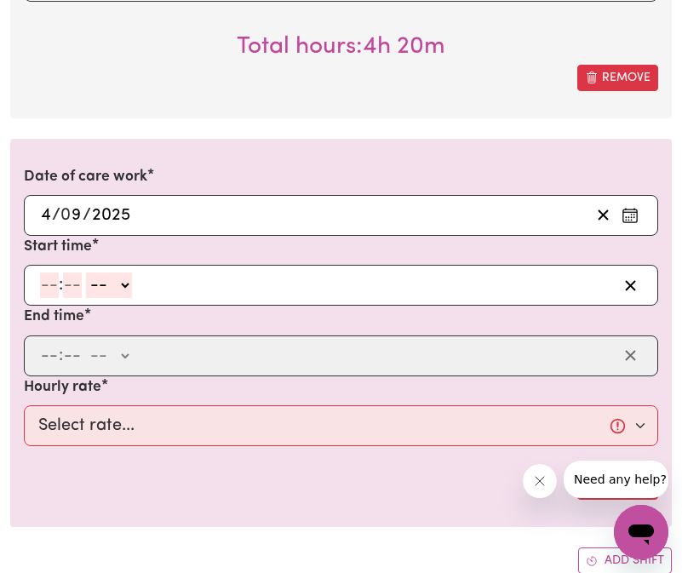
click at [50, 285] on input "number" at bounding box center [49, 285] width 19 height 26
type input "3"
type input "45"
click at [94, 289] on select "-- AM PM" at bounding box center [105, 285] width 46 height 26
select select "pm"
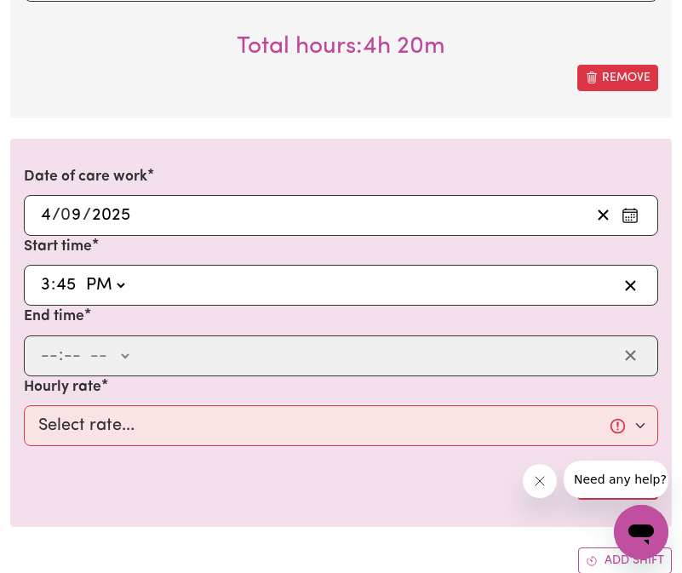
type input "15:45"
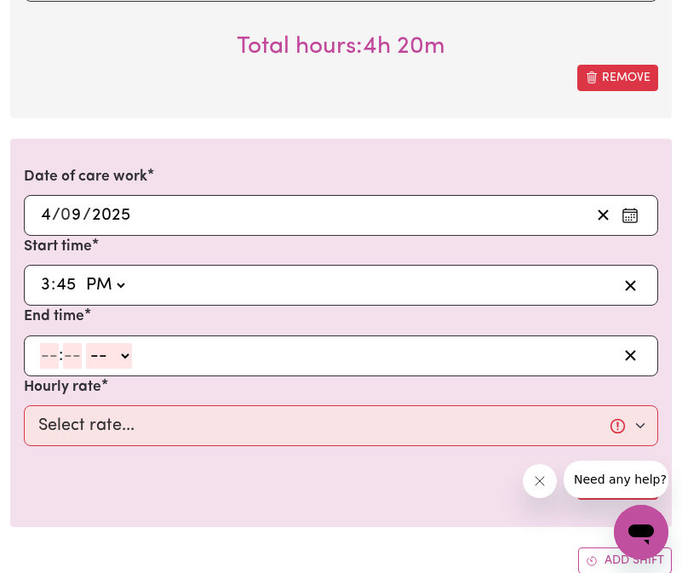
click at [45, 357] on input "number" at bounding box center [49, 356] width 19 height 26
type input "10"
type input "00"
click at [102, 363] on select "-- AM PM" at bounding box center [112, 356] width 46 height 26
select select "pm"
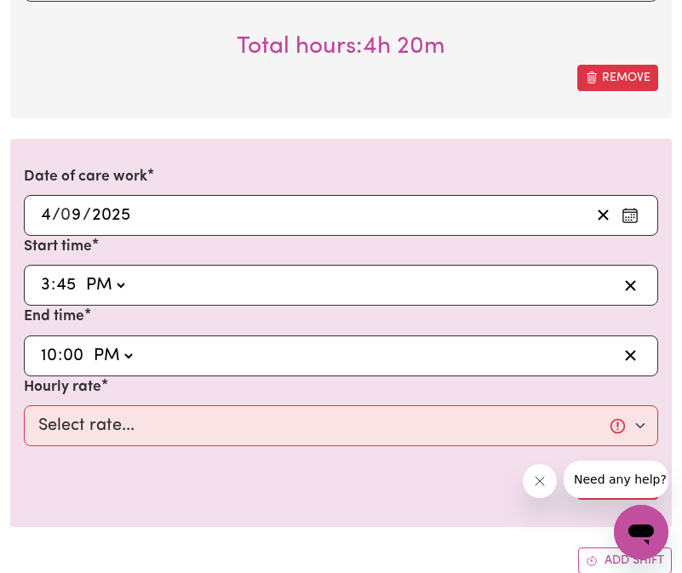
type input "22:00"
type input "0"
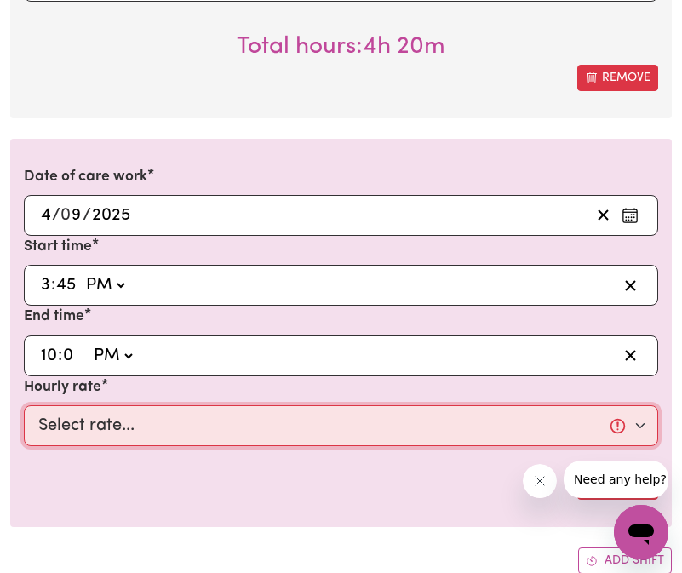
click at [129, 432] on select "Select rate... $40.00 (Weekday)" at bounding box center [341, 425] width 634 height 41
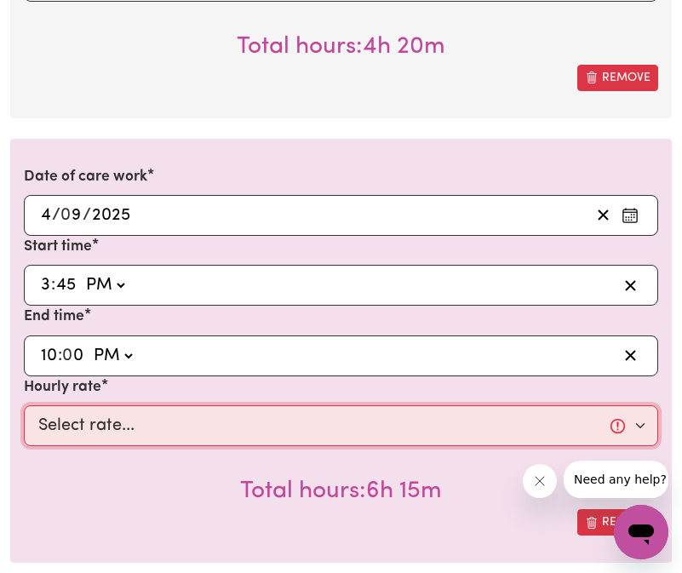
select select "40-Weekday"
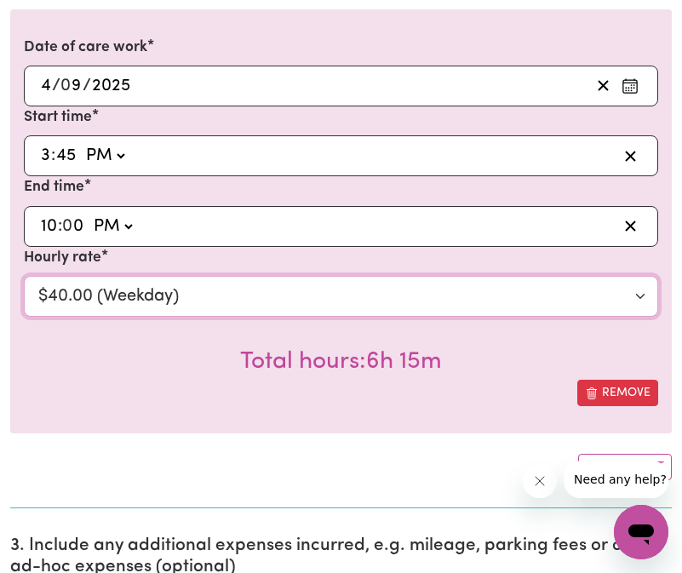
scroll to position [2401, 0]
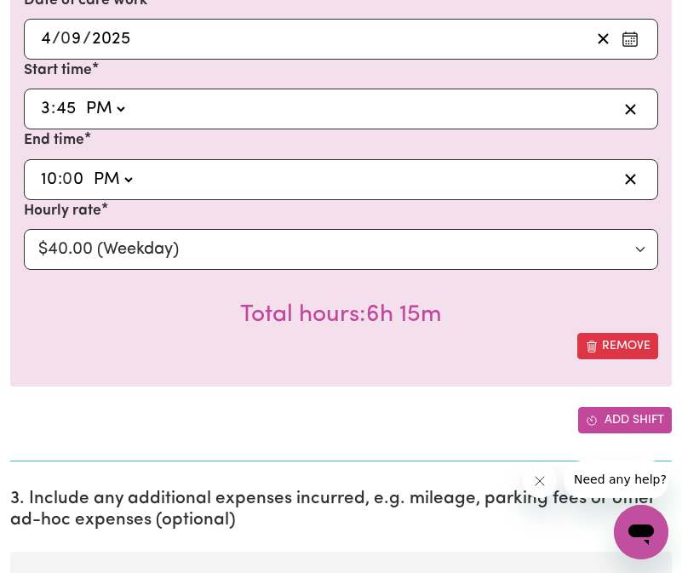
click at [588, 416] on icon "Add another shift" at bounding box center [592, 421] width 12 height 12
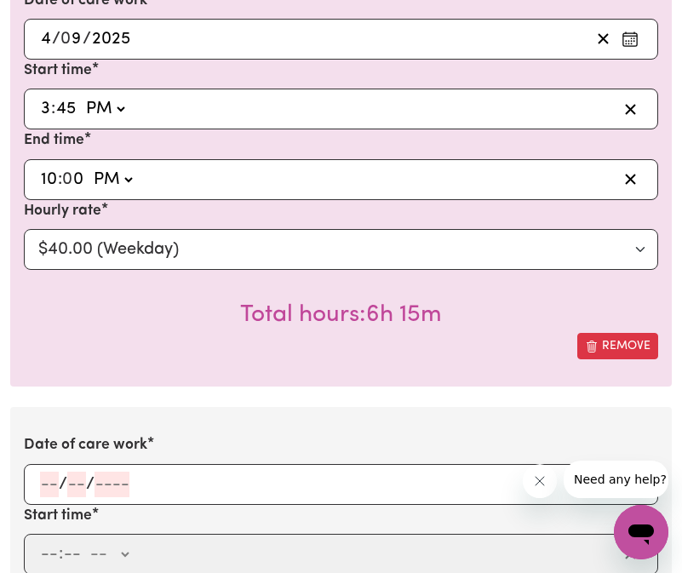
scroll to position [2785, 0]
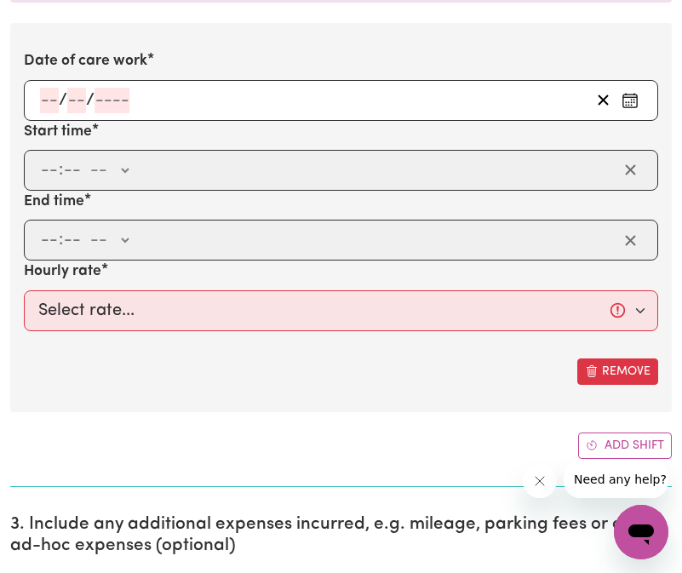
click at [44, 108] on div "/ /" at bounding box center [341, 100] width 634 height 41
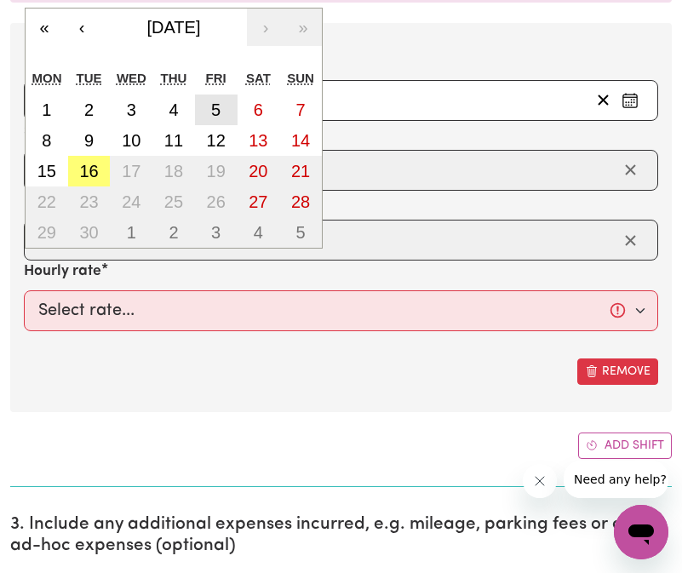
click at [214, 106] on abbr "5" at bounding box center [215, 109] width 9 height 19
type input "[DATE]"
type input "5"
type input "9"
type input "2025"
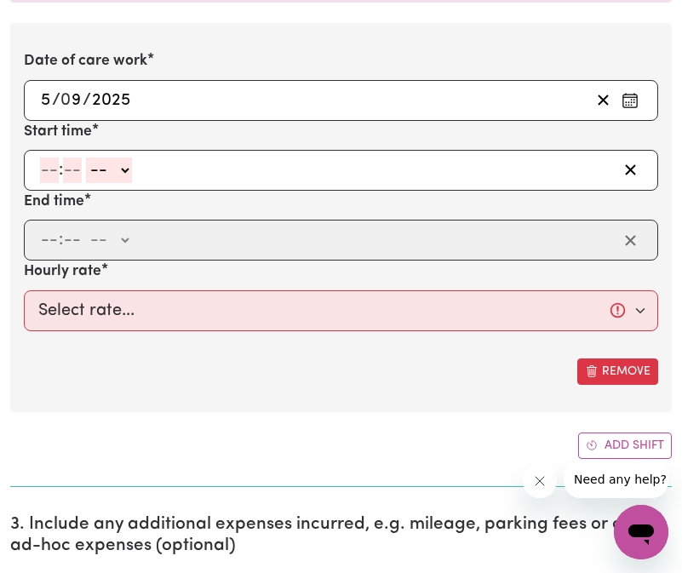
click at [56, 172] on input "number" at bounding box center [49, 170] width 19 height 26
type input "3"
type input "00"
click at [100, 177] on select "-- AM PM" at bounding box center [106, 170] width 46 height 26
select select "pm"
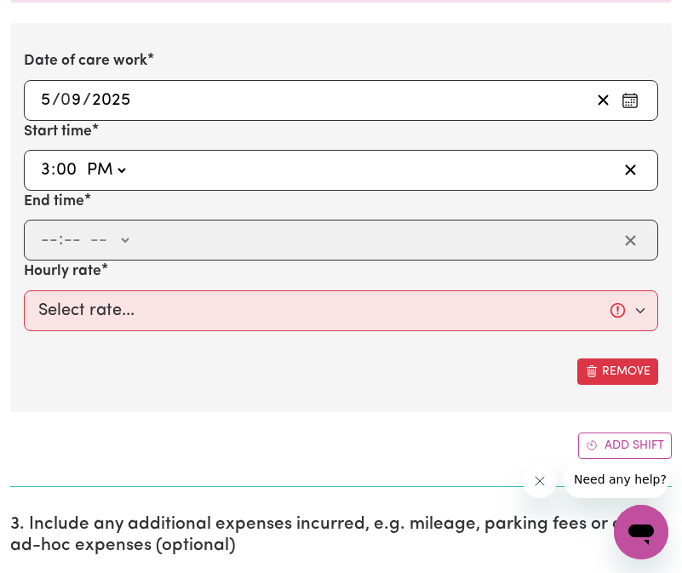
type input "15:00"
type input "0"
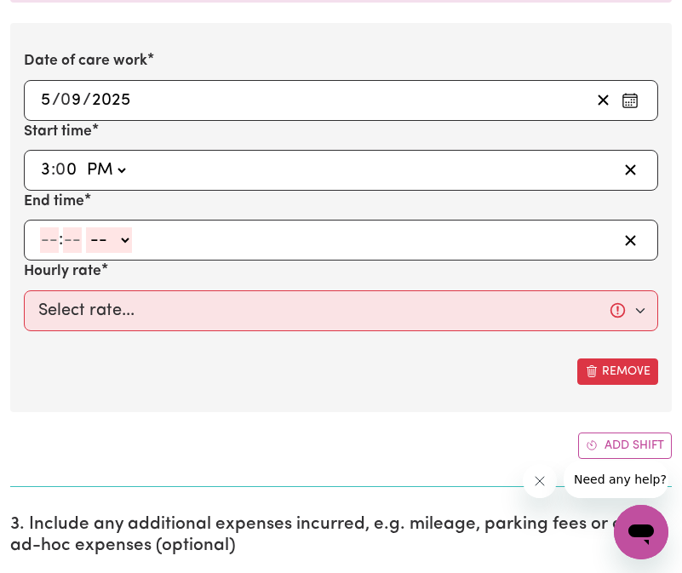
click at [42, 237] on input "number" at bounding box center [49, 240] width 19 height 26
type input "6"
click at [50, 237] on input "6" at bounding box center [46, 240] width 12 height 26
click at [69, 238] on input "number" at bounding box center [65, 240] width 19 height 26
type input "00"
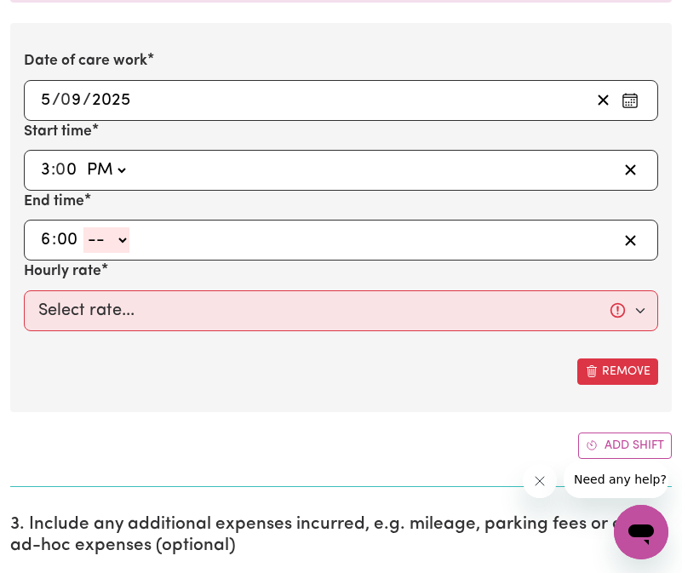
click at [94, 239] on select "-- AM PM" at bounding box center [106, 240] width 46 height 26
select select "pm"
type input "18:00"
type input "0"
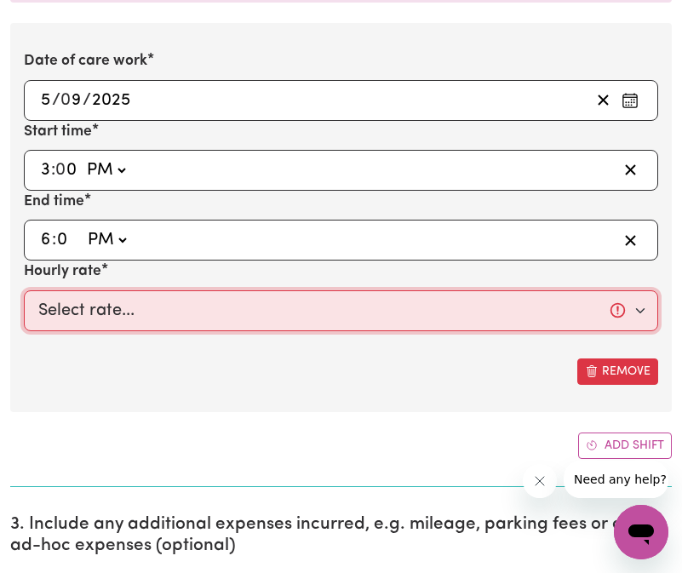
click at [105, 317] on select "Select rate... $40.00 (Weekday)" at bounding box center [341, 310] width 634 height 41
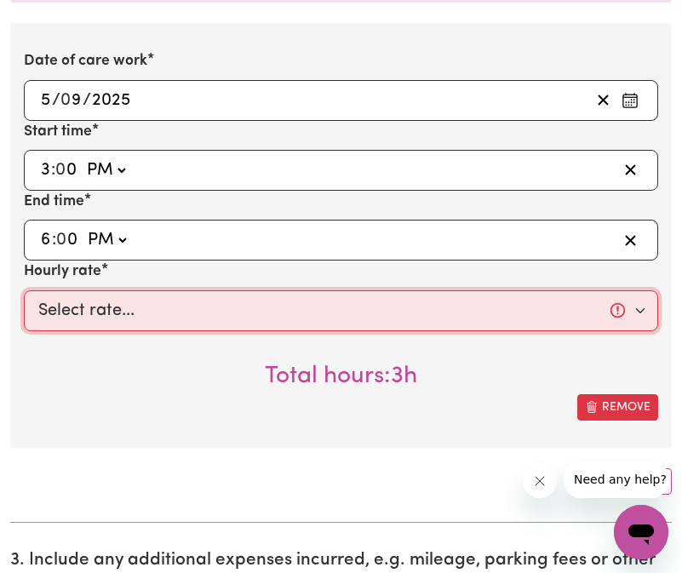
select select "40-Weekday"
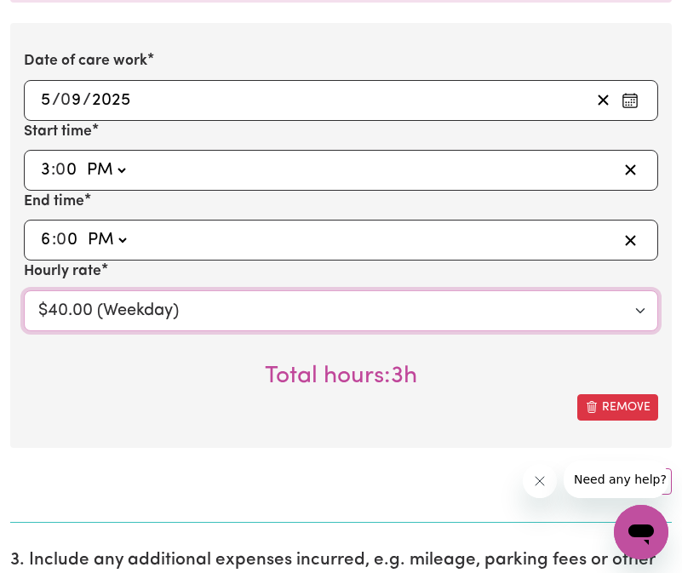
scroll to position [2931, 0]
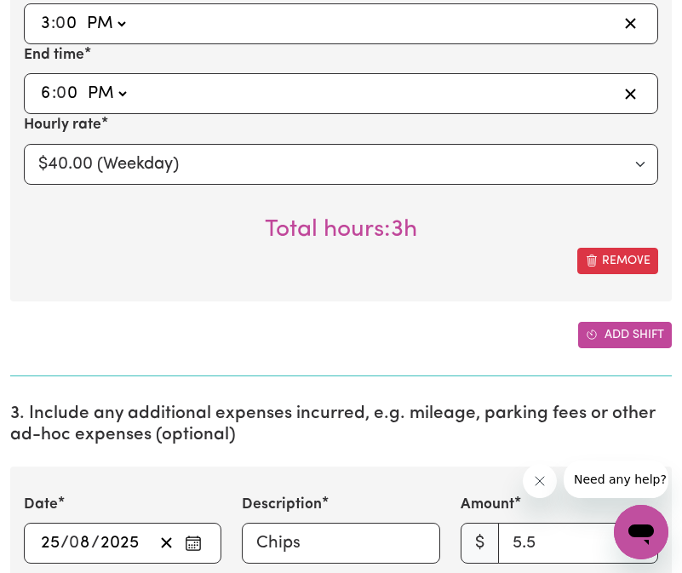
click at [631, 322] on button "Add shift" at bounding box center [625, 335] width 94 height 26
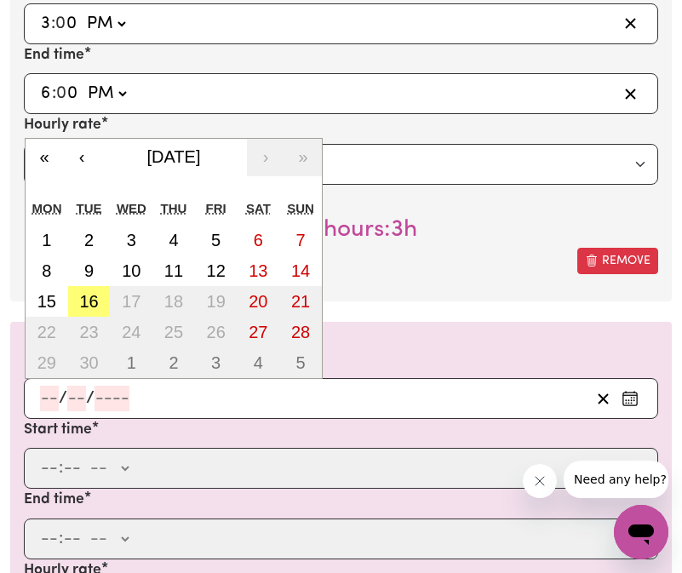
click at [40, 392] on input "number" at bounding box center [49, 399] width 19 height 26
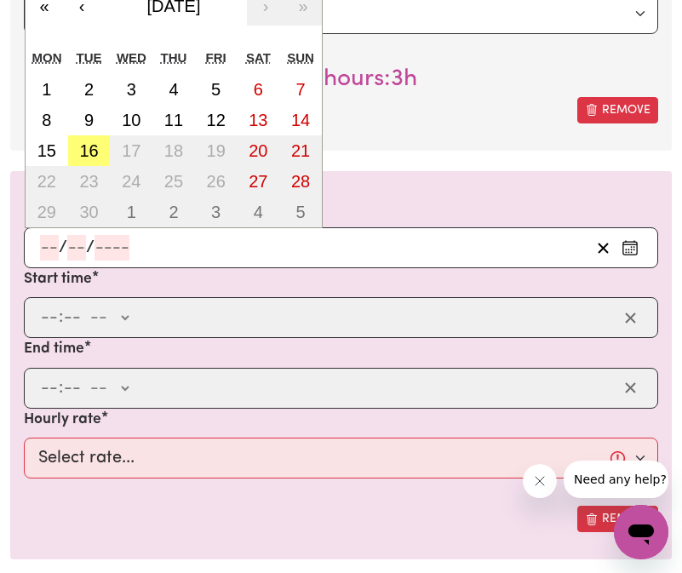
scroll to position [3112, 0]
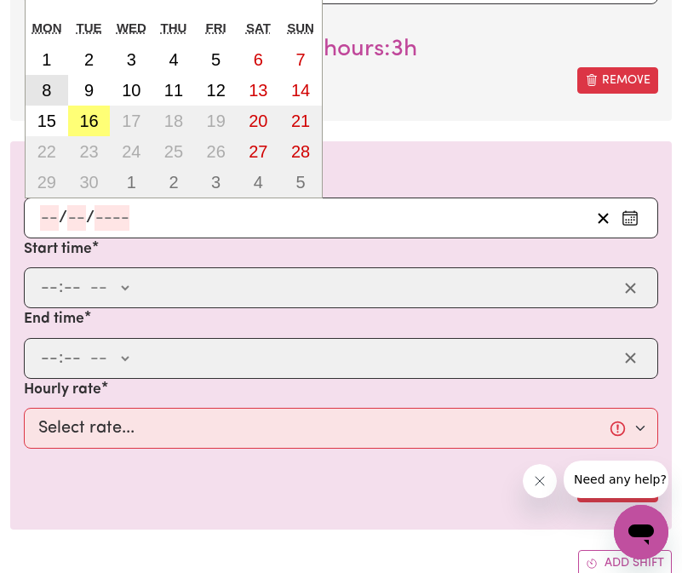
click at [53, 92] on button "8" at bounding box center [47, 90] width 43 height 31
type input "[DATE]"
type input "8"
type input "9"
type input "2025"
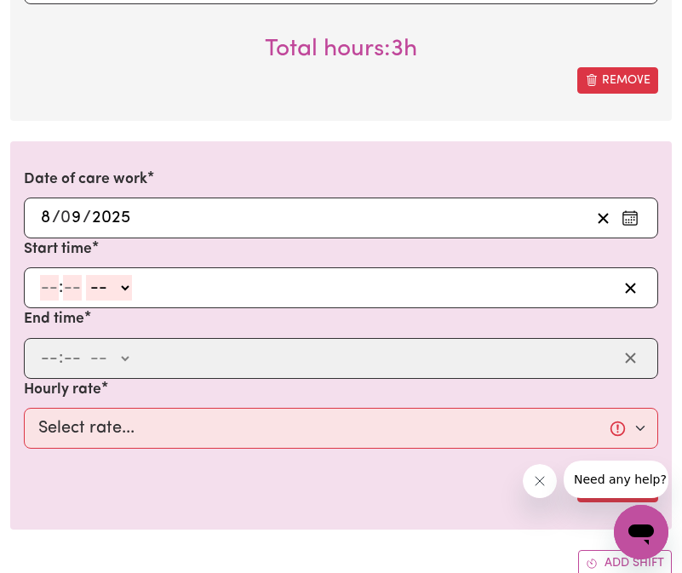
click at [47, 292] on input "number" at bounding box center [49, 288] width 19 height 26
type input "3"
type input "00"
click at [117, 297] on select "-- AM PM" at bounding box center [106, 288] width 46 height 26
select select "am"
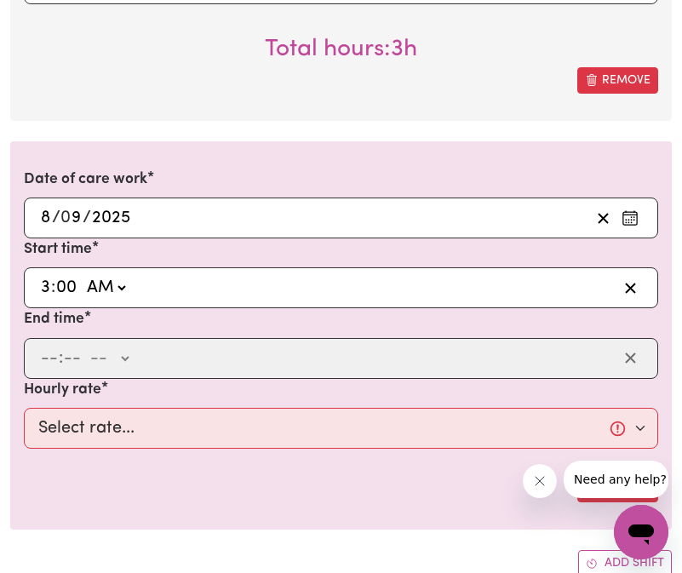
type input "03:00"
type input "0"
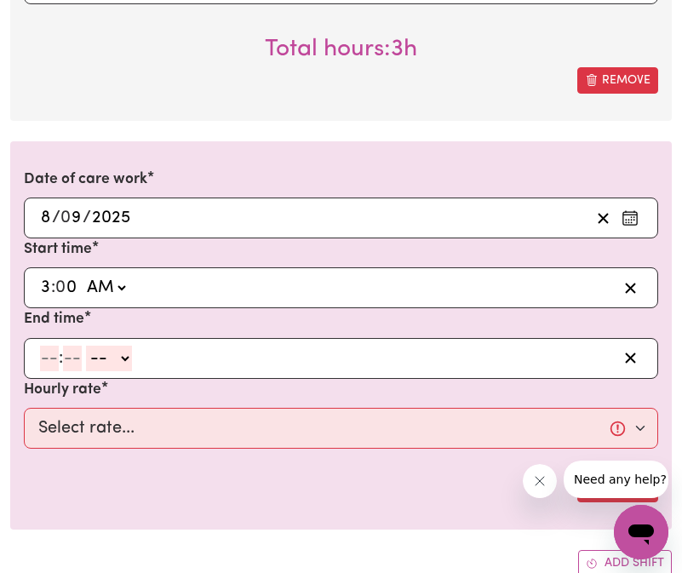
click at [112, 292] on select "AM PM" at bounding box center [106, 288] width 46 height 26
select select "pm"
type input "15:00"
click at [38, 360] on div ": -- AM PM" at bounding box center [327, 359] width 579 height 26
click at [42, 360] on input "number" at bounding box center [49, 359] width 19 height 26
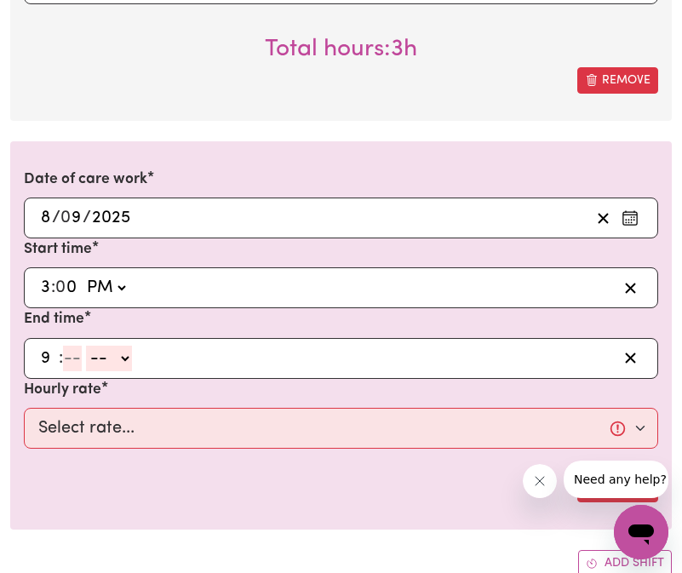
type input "9"
type input "45"
click at [133, 359] on div "9 : 45 -- AM PM" at bounding box center [327, 359] width 579 height 26
click at [115, 359] on select "-- AM PM" at bounding box center [106, 359] width 46 height 26
select select "pm"
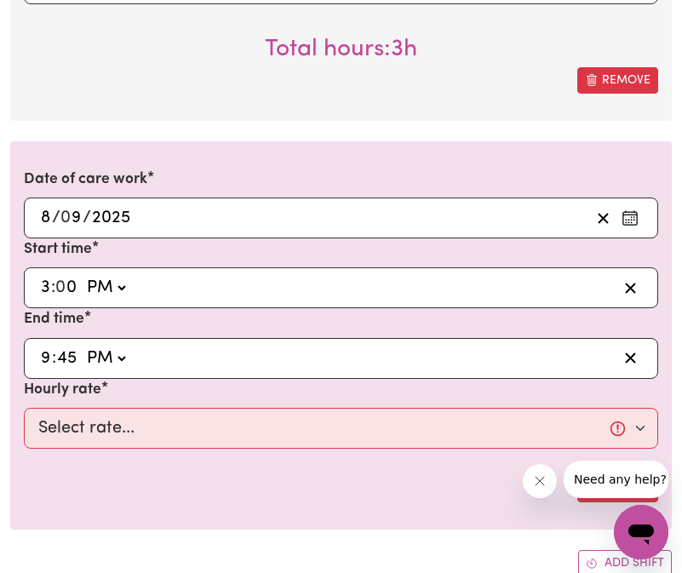
type input "21:45"
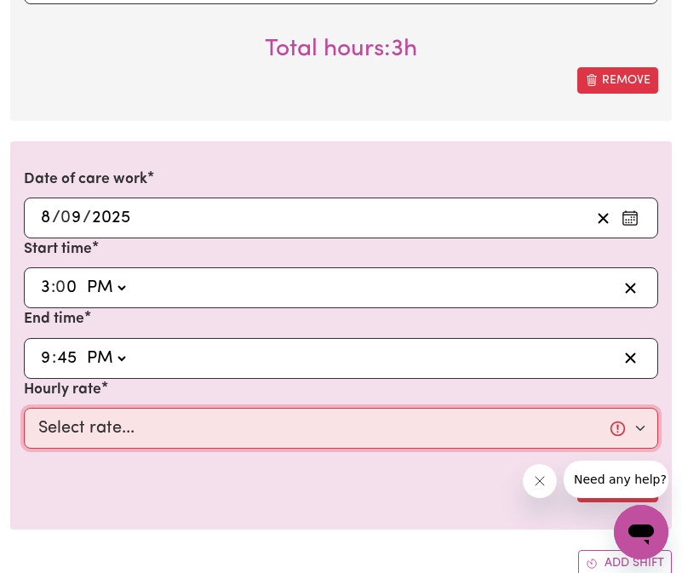
click at [114, 430] on select "Select rate... $40.00 (Weekday)" at bounding box center [341, 428] width 634 height 41
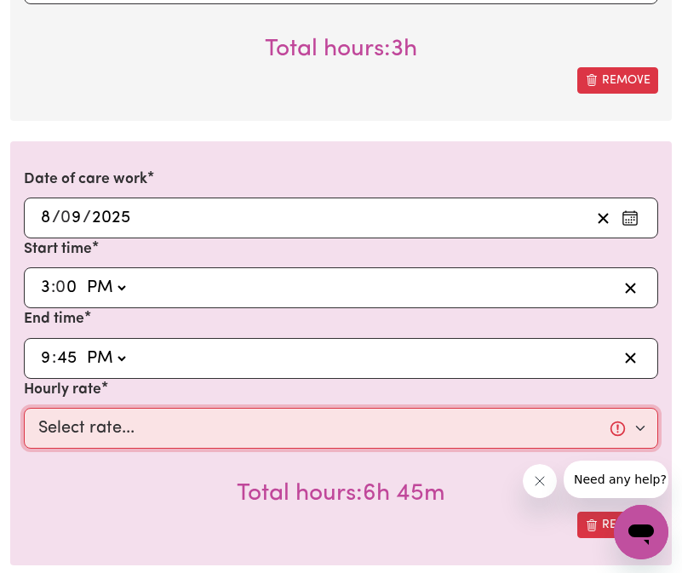
select select "40-Weekday"
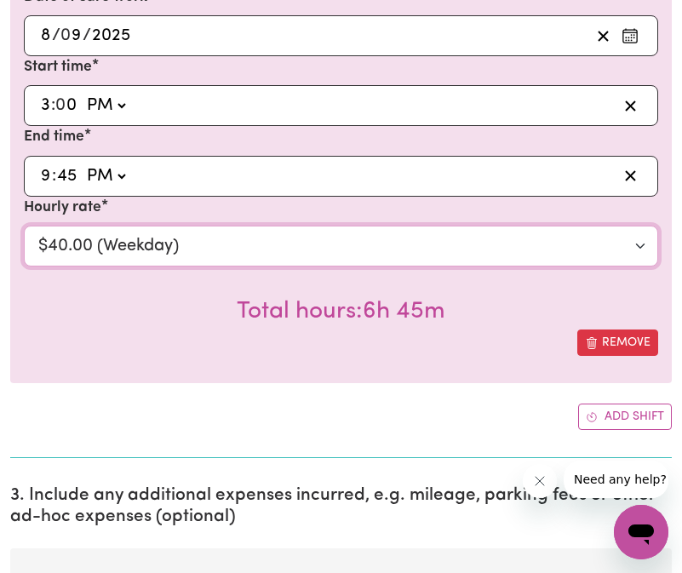
scroll to position [3297, 0]
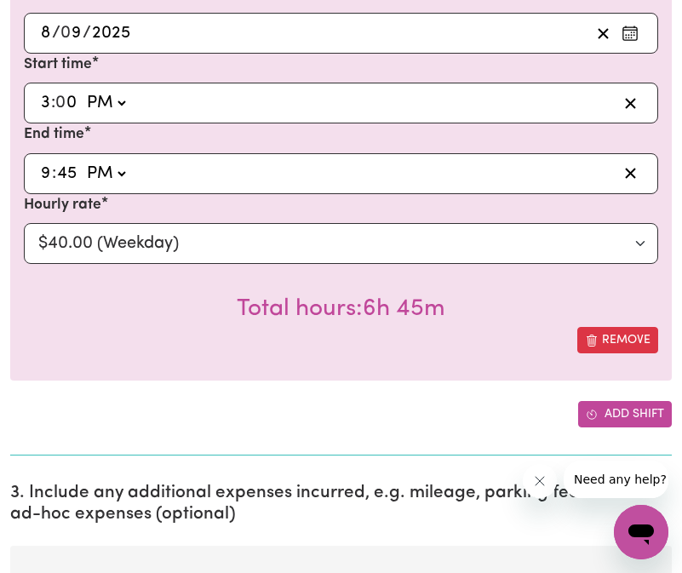
click at [591, 409] on icon "Add another shift" at bounding box center [592, 415] width 12 height 12
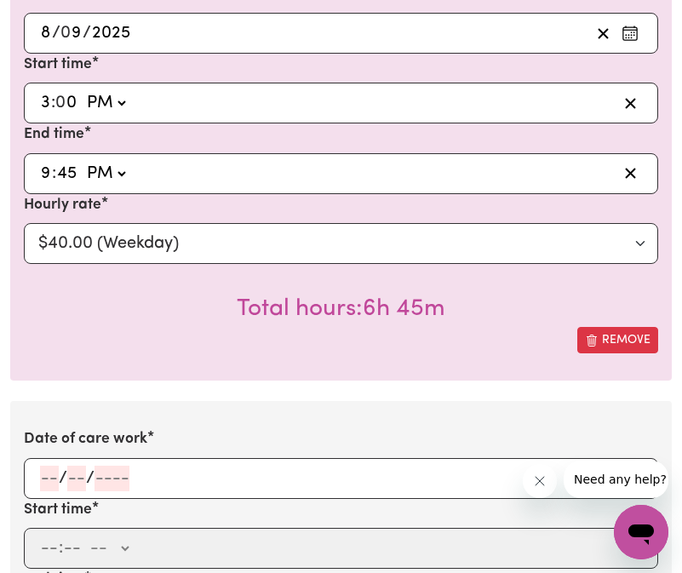
click at [48, 481] on input "number" at bounding box center [49, 479] width 19 height 26
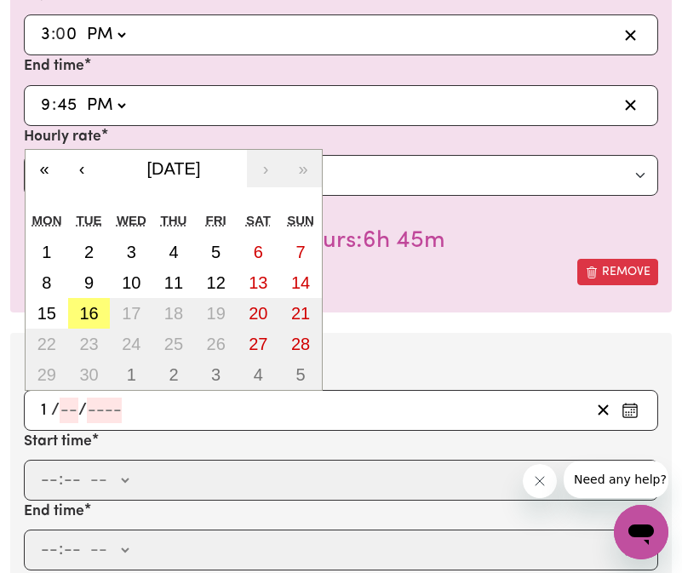
scroll to position [3484, 0]
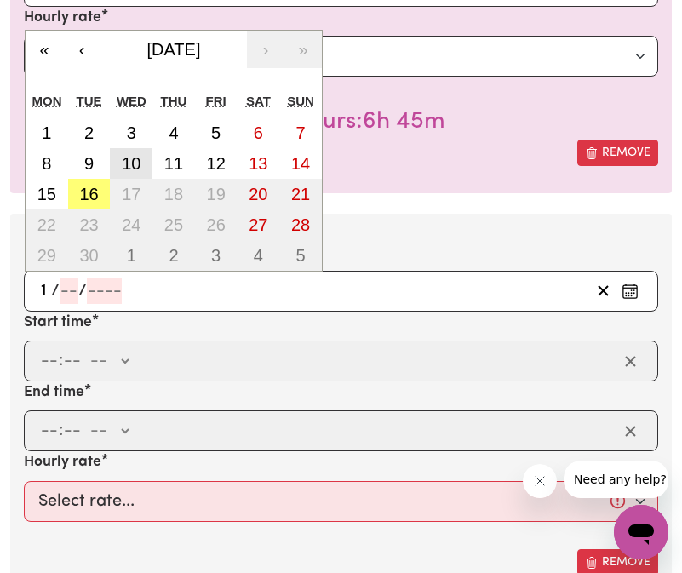
type input "1"
click at [123, 174] on button "10" at bounding box center [131, 163] width 43 height 31
type input "[DATE]"
type input "10"
type input "9"
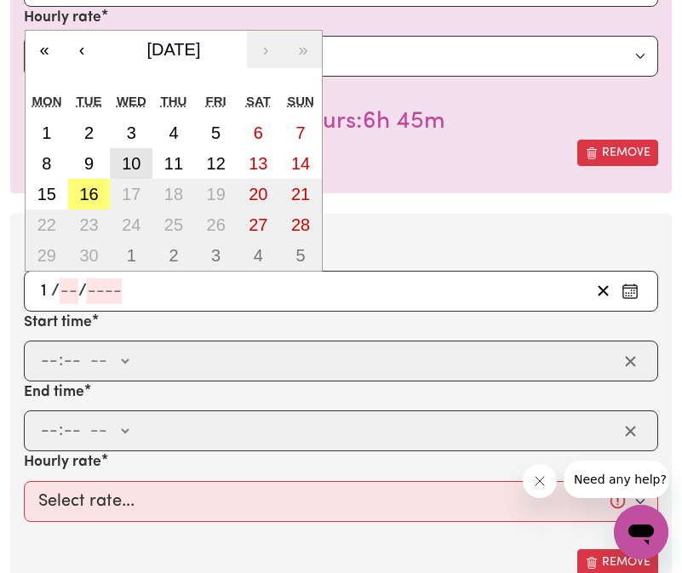
type input "2025"
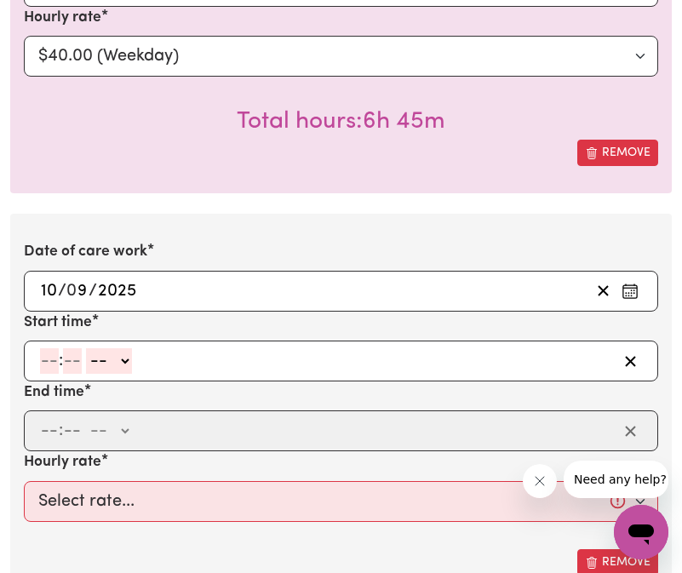
click at [51, 357] on input "number" at bounding box center [49, 361] width 19 height 26
type input "3"
type input "00"
click at [102, 363] on select "-- AM PM" at bounding box center [106, 361] width 46 height 26
select select "am"
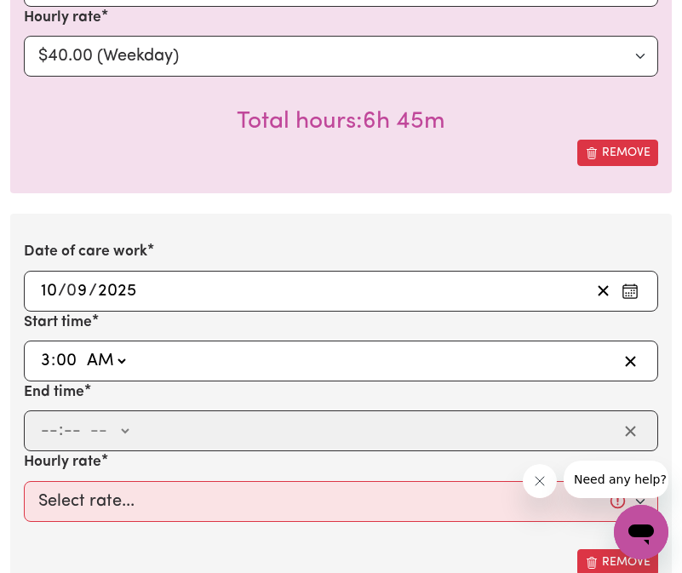
type input "03:00"
type input "0"
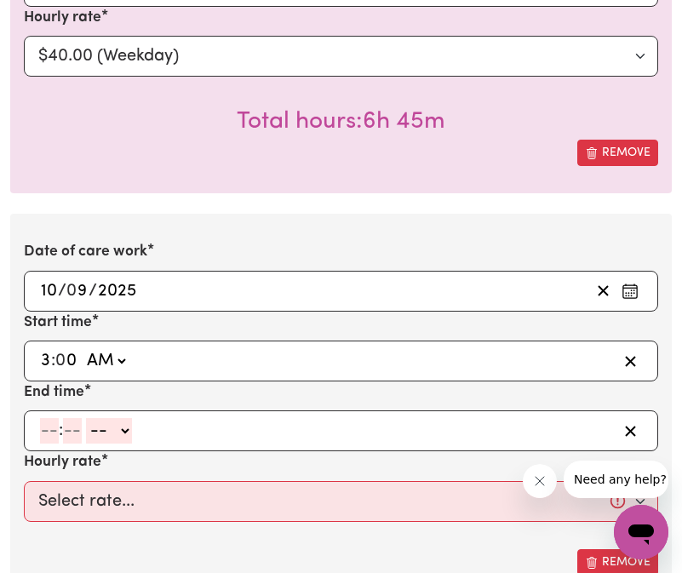
click at [94, 355] on select "AM PM" at bounding box center [106, 361] width 46 height 26
select select "pm"
type input "15:00"
click at [49, 438] on input "number" at bounding box center [49, 431] width 19 height 26
type input "7"
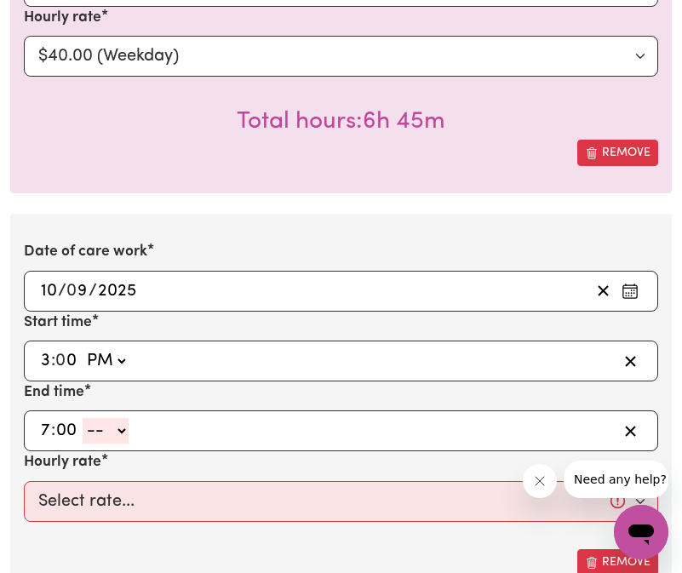
type input "00"
click at [96, 439] on select "-- AM PM" at bounding box center [106, 431] width 46 height 26
select select "am"
type input "07:00"
type input "0"
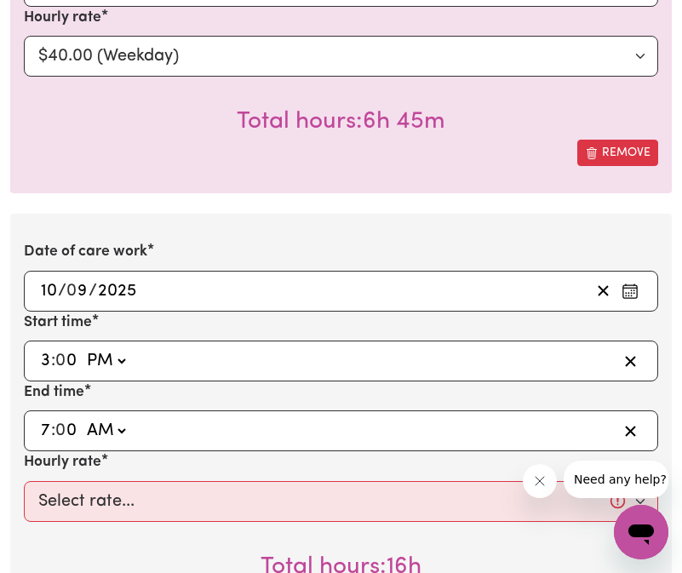
click at [108, 431] on select "AM PM" at bounding box center [106, 431] width 46 height 26
select select "pm"
type input "19:00"
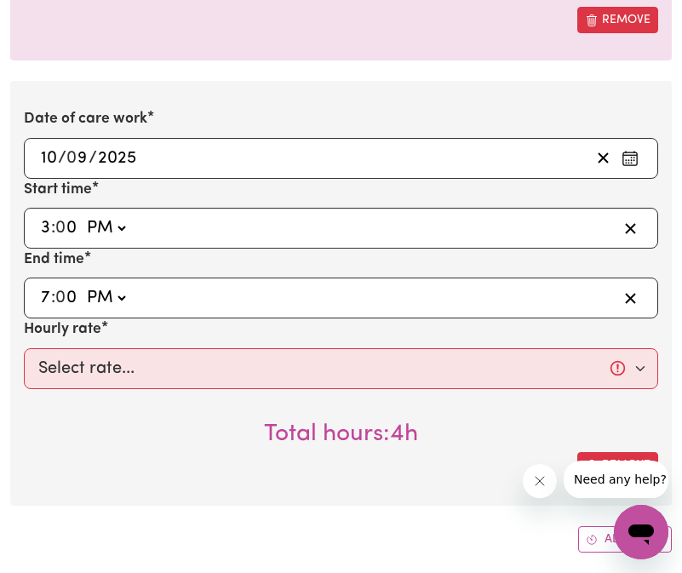
scroll to position [3670, 0]
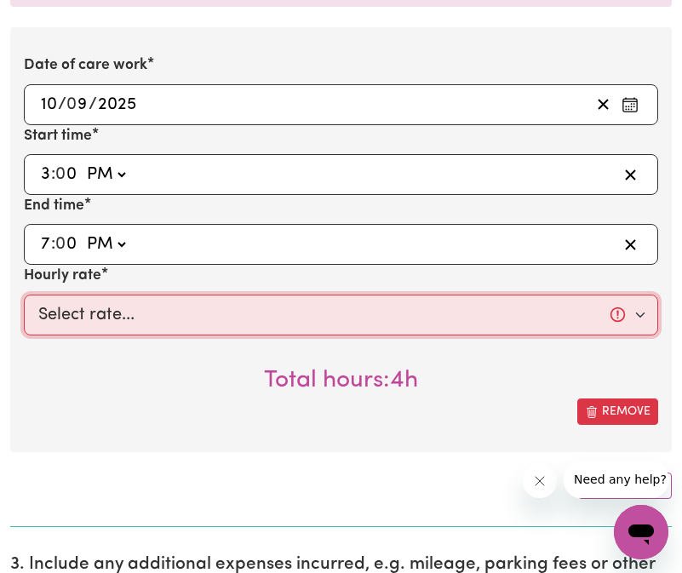
click at [139, 301] on select "Select rate... $40.00 (Weekday)" at bounding box center [341, 315] width 634 height 41
select select "40-Weekday"
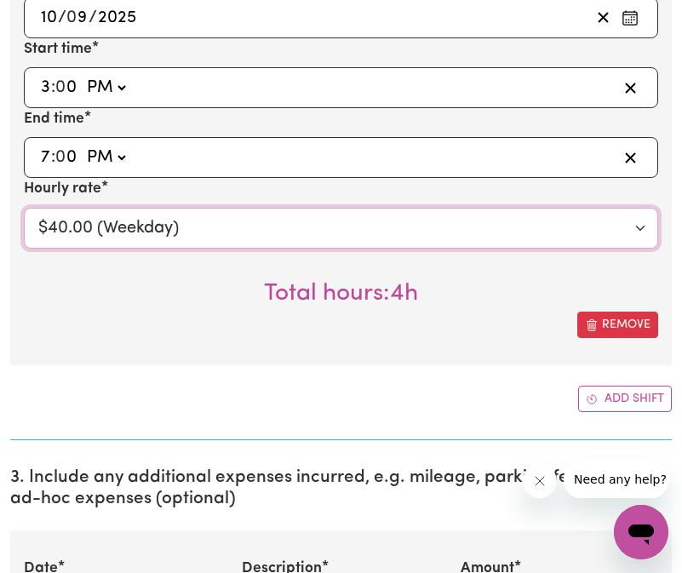
scroll to position [3759, 0]
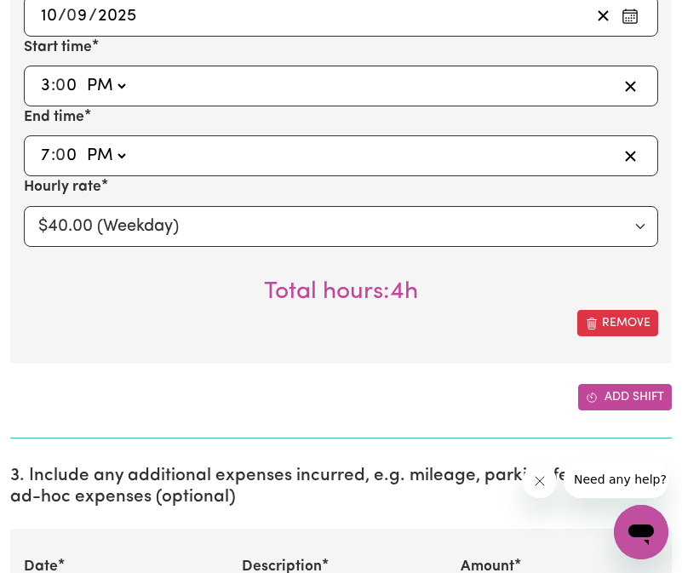
click at [593, 401] on icon "Add another shift" at bounding box center [591, 396] width 9 height 9
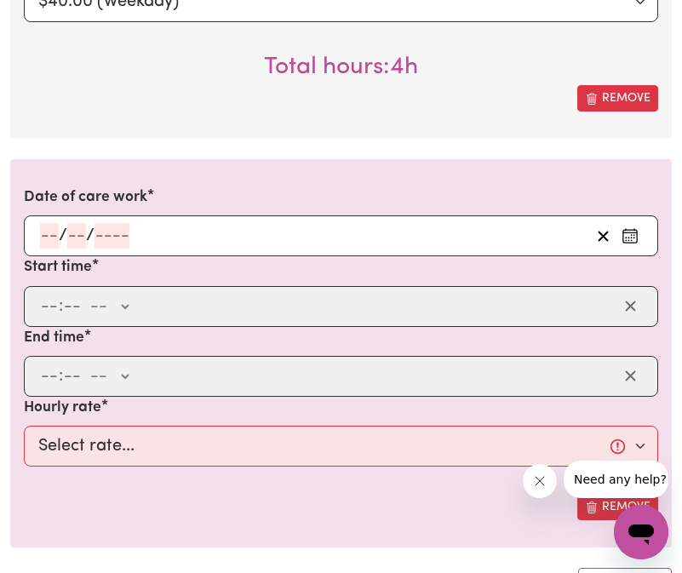
scroll to position [3990, 0]
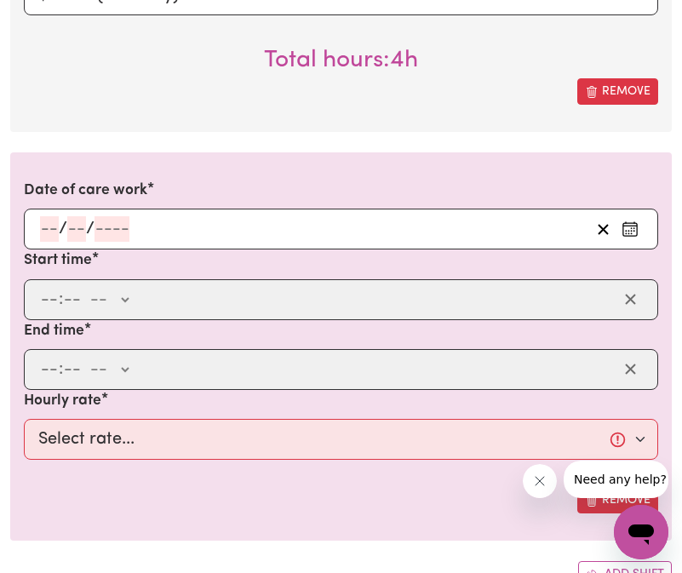
click at [37, 225] on div "/ /" at bounding box center [341, 229] width 634 height 41
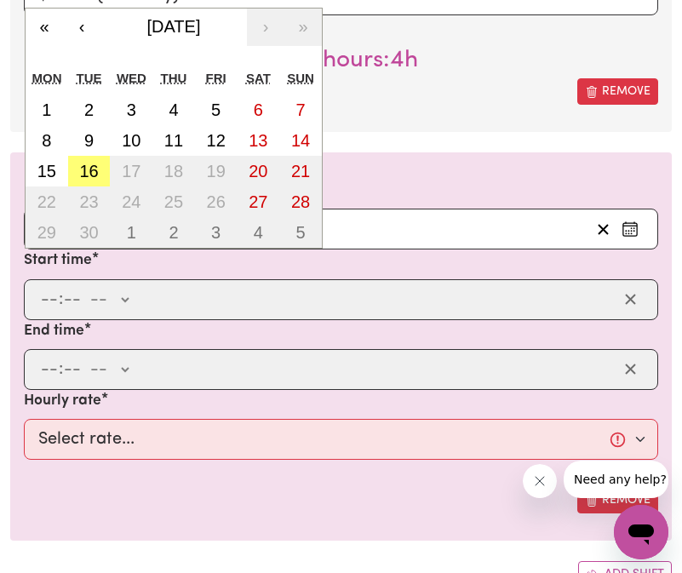
click at [43, 224] on div "/ / « ‹ [DATE] › » Mon Tue Wed Thu Fri Sat Sun 1 2 3 4 5 6 7 8 9 10 11 12 13 14…" at bounding box center [341, 229] width 634 height 41
click at [53, 176] on abbr "15" at bounding box center [46, 171] width 19 height 19
type input "[DATE]"
type input "15"
type input "9"
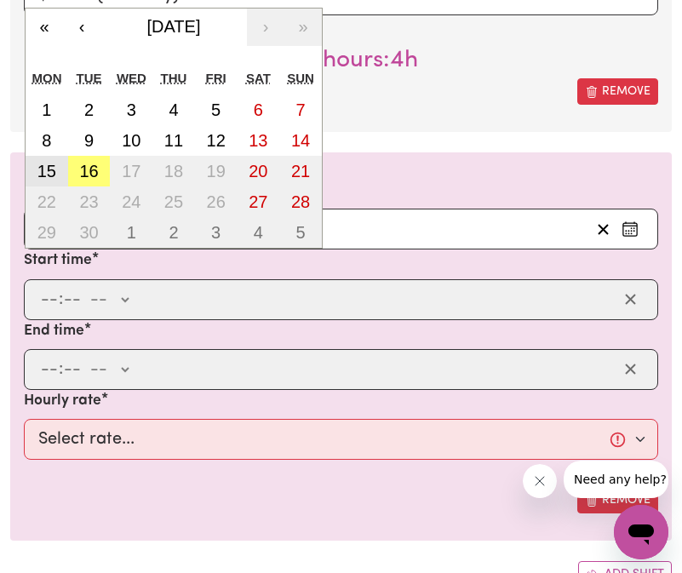
type input "2025"
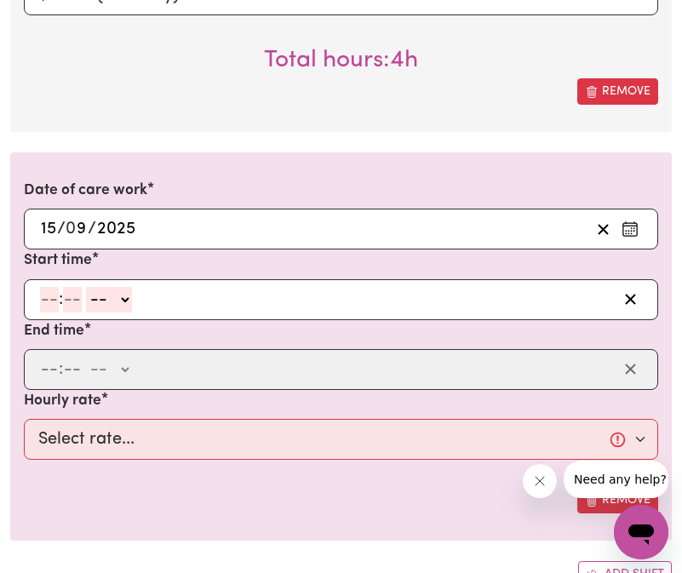
click at [55, 292] on input "number" at bounding box center [49, 300] width 19 height 26
type input "3"
type input "20"
click at [108, 292] on select "-- AM PM" at bounding box center [104, 300] width 46 height 26
select select "pm"
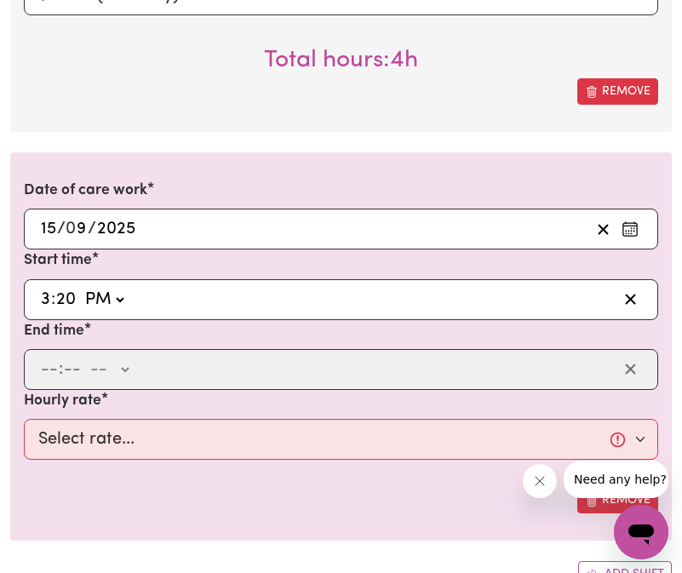
type input "15:20"
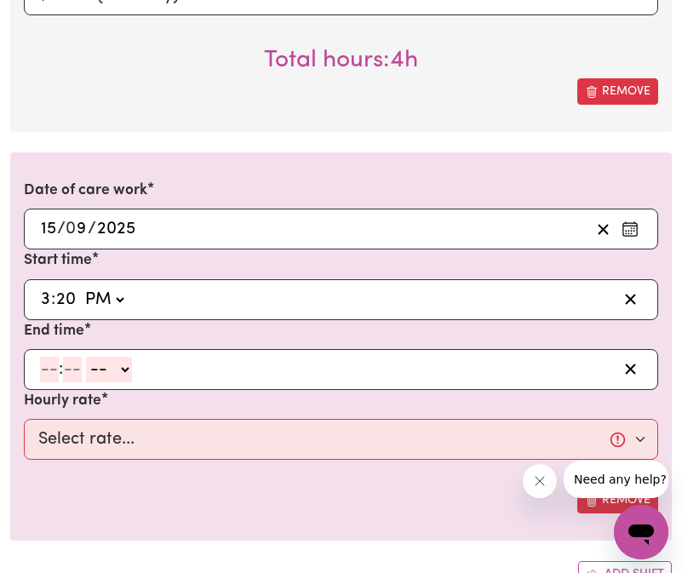
click at [48, 374] on input "number" at bounding box center [49, 370] width 19 height 26
type input "7"
type input "15"
click at [98, 377] on select "-- AM PM" at bounding box center [100, 370] width 46 height 26
select select "pm"
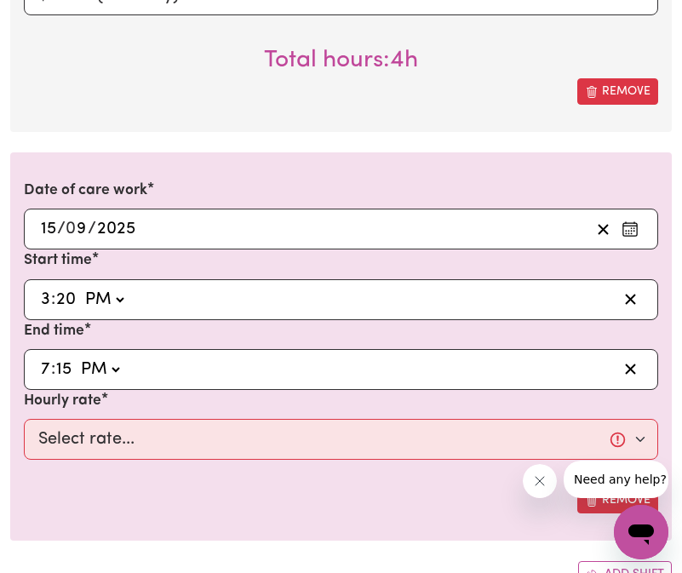
type input "19:15"
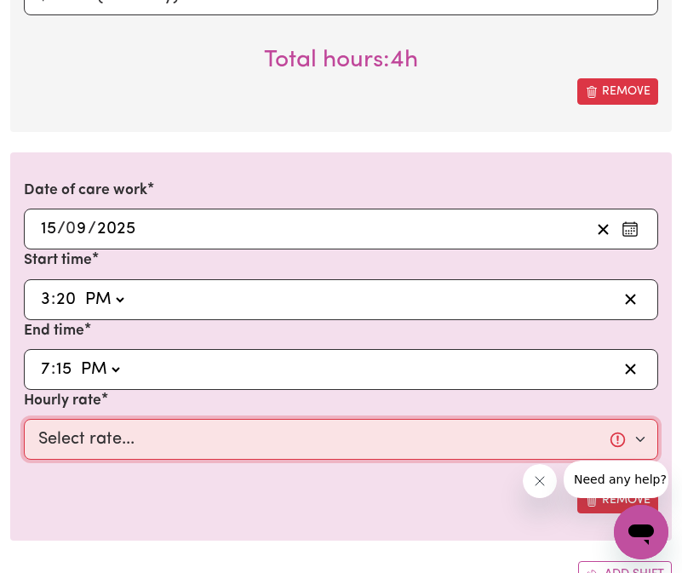
click at [88, 443] on select "Select rate... $40.00 (Weekday)" at bounding box center [341, 439] width 634 height 41
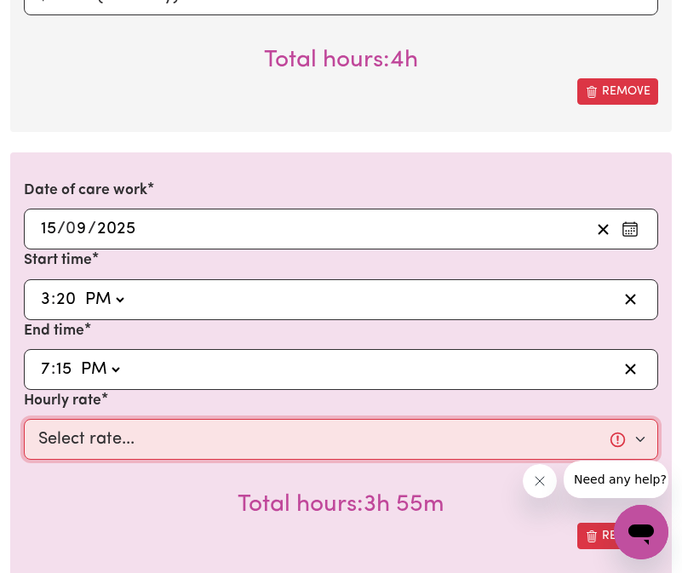
select select "40-Weekday"
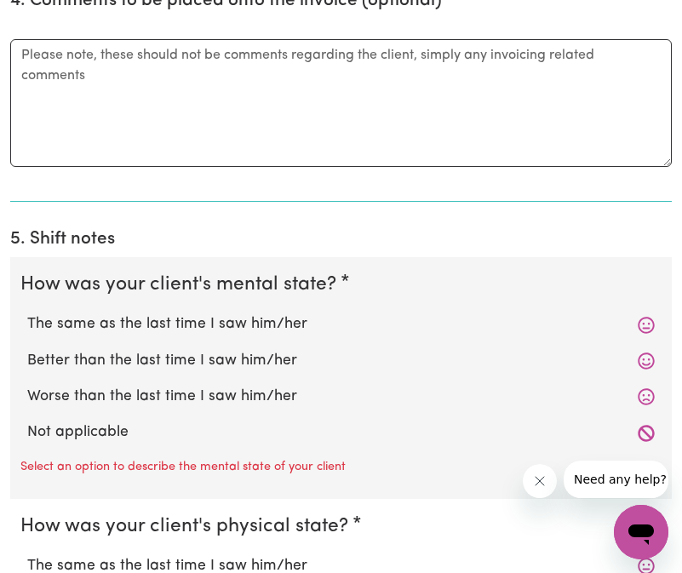
scroll to position [5416, 0]
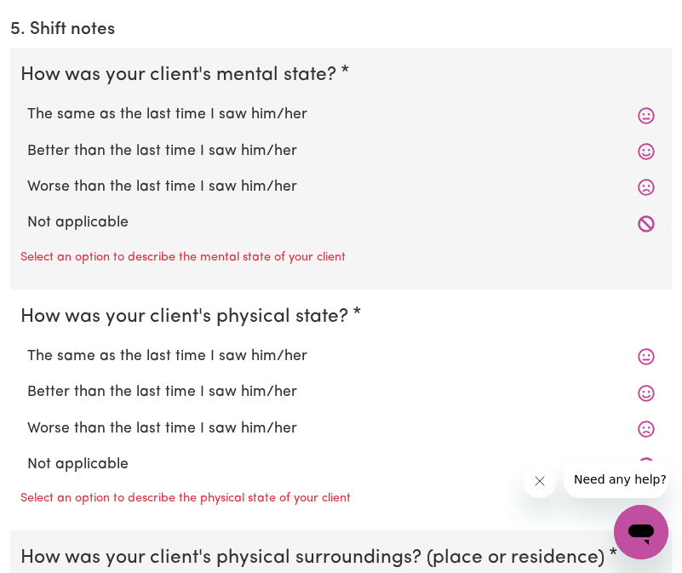
click at [648, 116] on icon at bounding box center [646, 115] width 17 height 17
click at [209, 117] on label "The same as the last time I saw him/her" at bounding box center [340, 115] width 627 height 22
click at [27, 104] on input "The same as the last time I saw him/her" at bounding box center [26, 103] width 1 height 1
radio input "true"
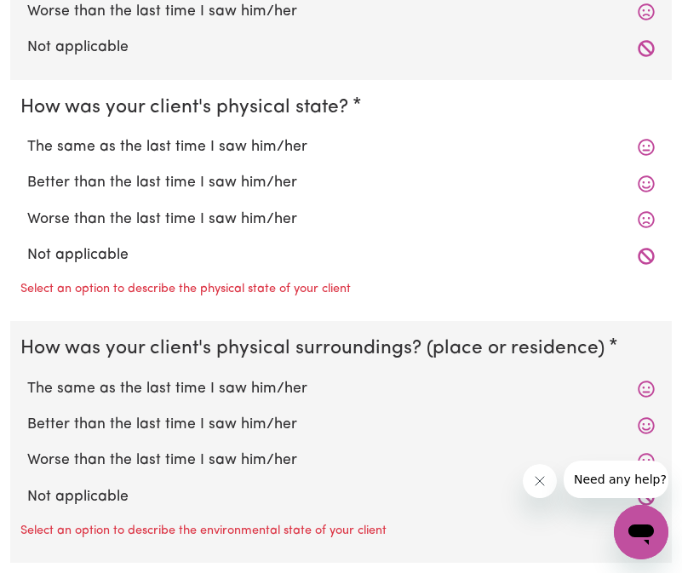
scroll to position [5594, 0]
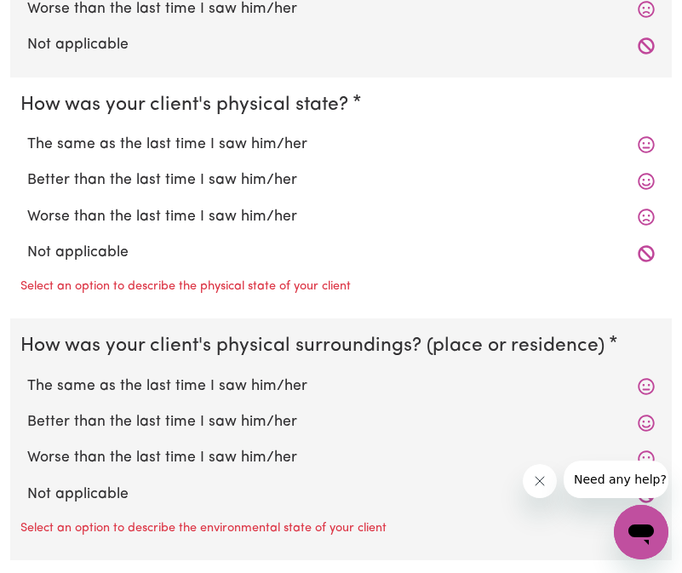
click at [193, 146] on label "The same as the last time I saw him/her" at bounding box center [340, 145] width 627 height 22
click at [27, 134] on input "The same as the last time I saw him/her" at bounding box center [26, 133] width 1 height 1
radio input "true"
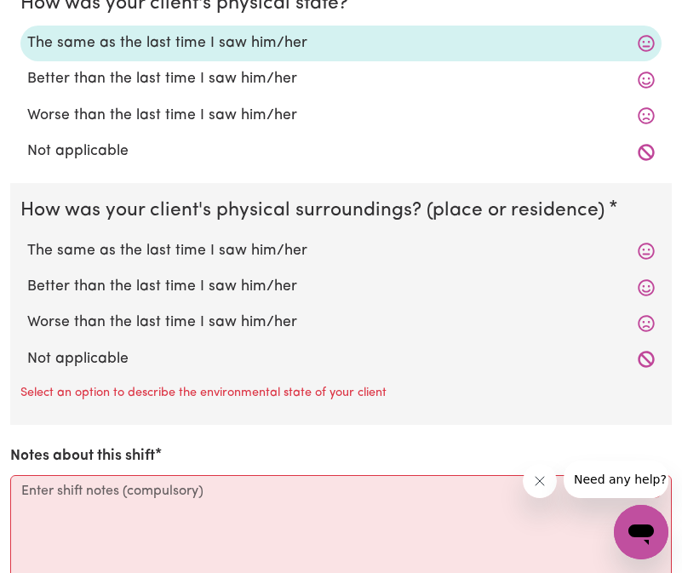
click at [207, 246] on label "The same as the last time I saw him/her" at bounding box center [340, 251] width 627 height 22
click at [27, 240] on input "The same as the last time I saw him/her" at bounding box center [26, 239] width 1 height 1
radio input "true"
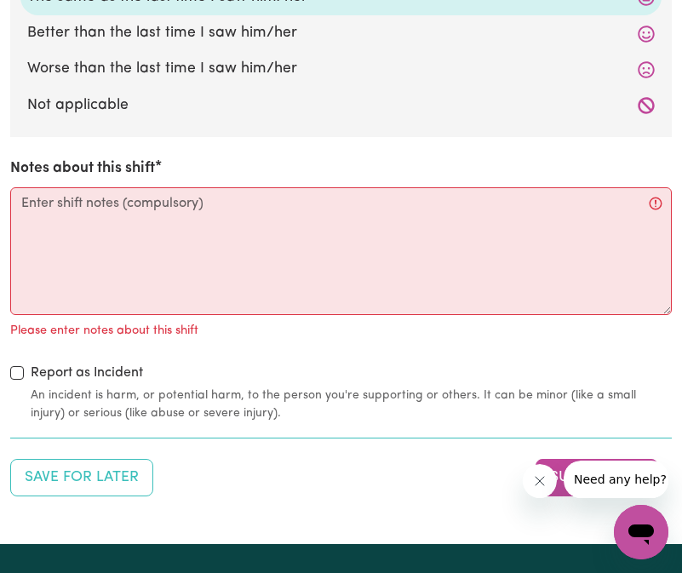
scroll to position [5952, 0]
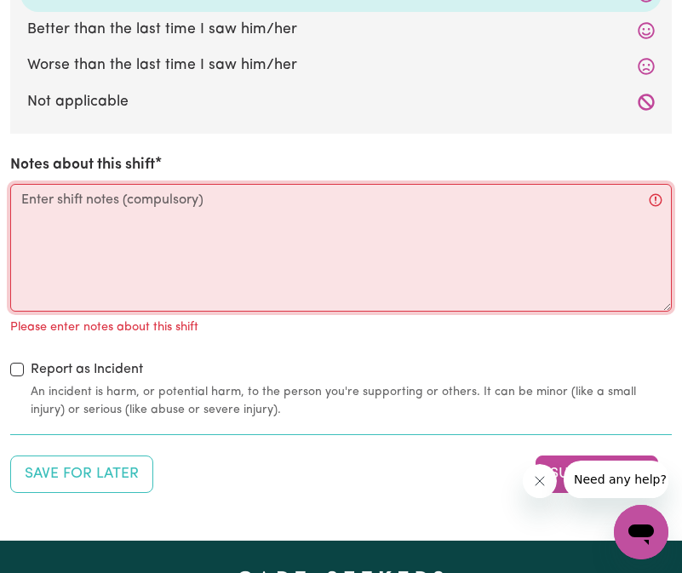
click at [174, 210] on textarea "Notes about this shift" at bounding box center [340, 248] width 661 height 128
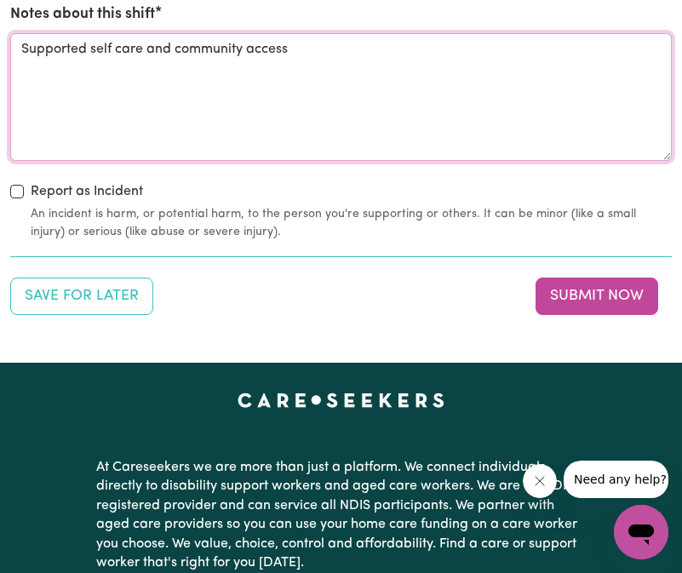
scroll to position [6127, 0]
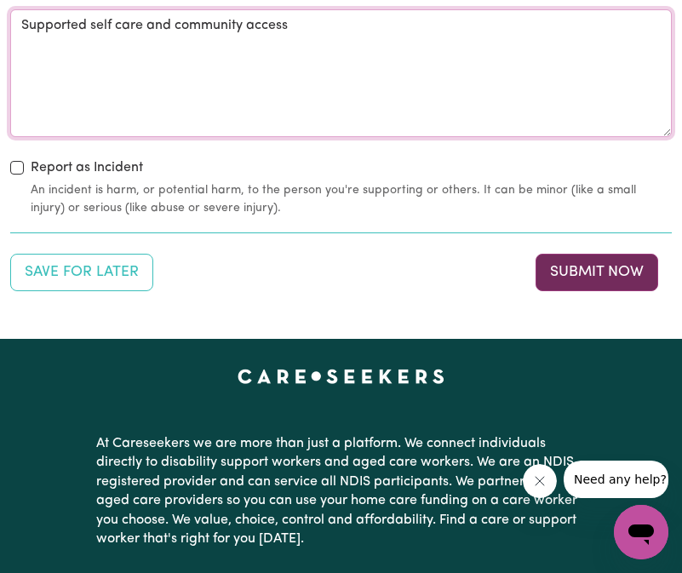
type textarea "Supported self care and community access"
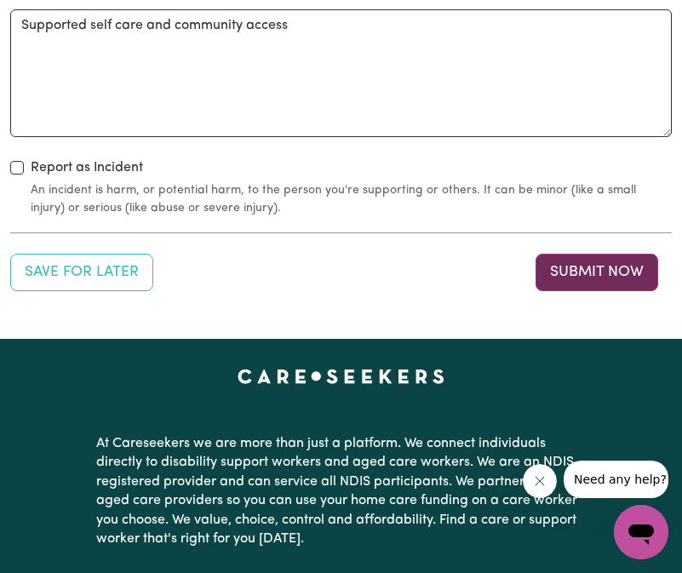
click at [609, 276] on button "Submit Now" at bounding box center [596, 272] width 123 height 37
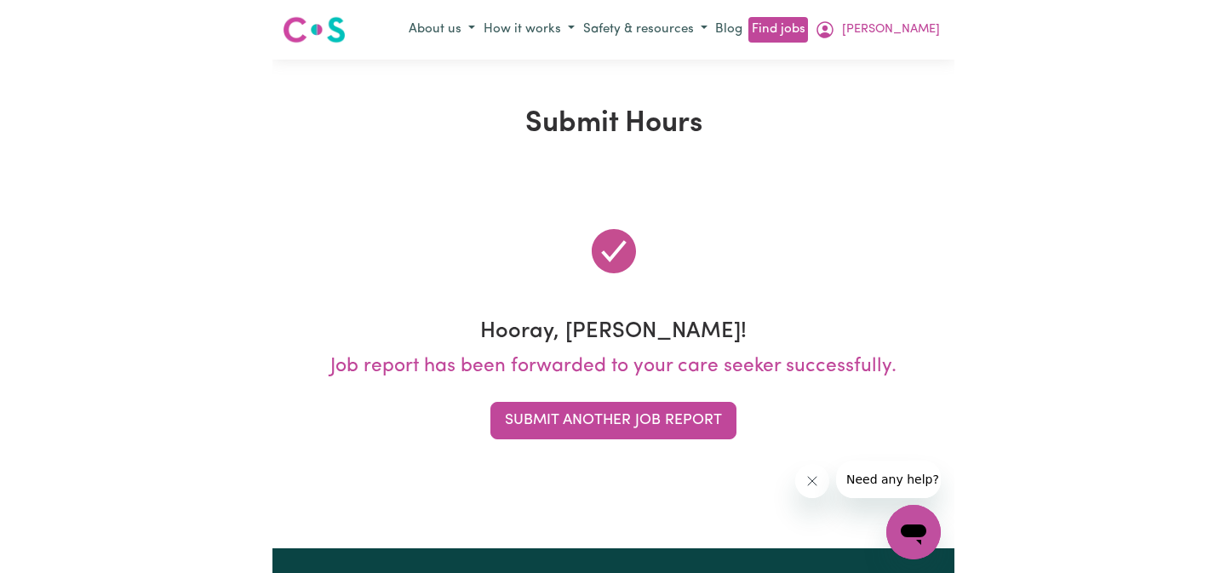
scroll to position [0, 0]
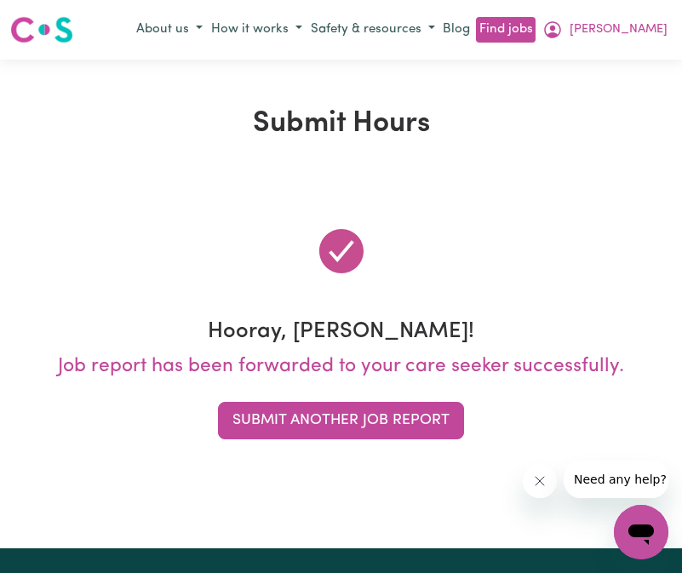
click at [278, 237] on div at bounding box center [340, 250] width 661 height 95
